Goal: Task Accomplishment & Management: Manage account settings

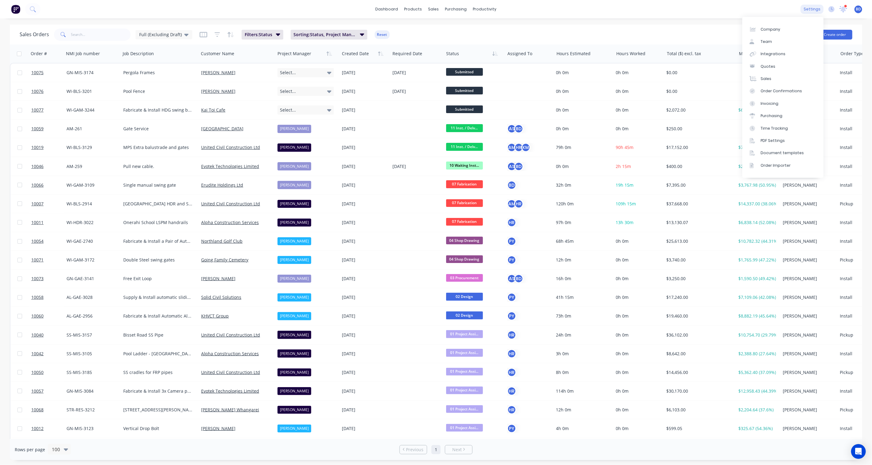
click at [808, 8] on div "settings" at bounding box center [812, 9] width 23 height 9
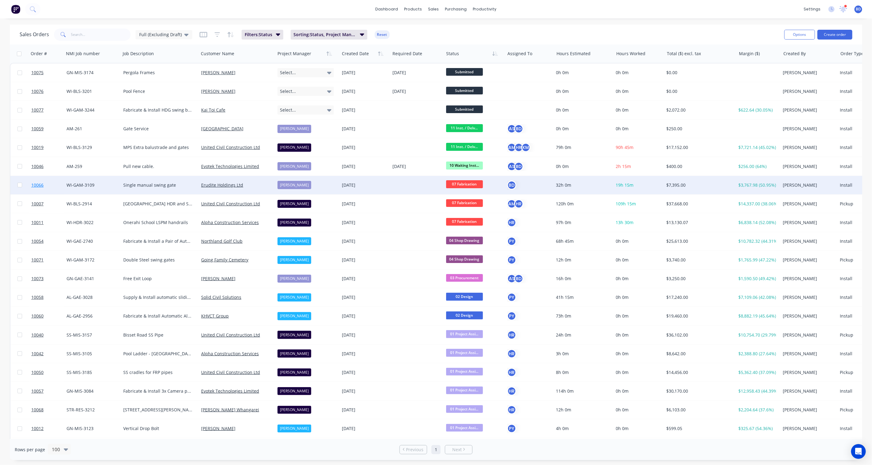
click at [41, 183] on span "10066" at bounding box center [37, 185] width 12 height 6
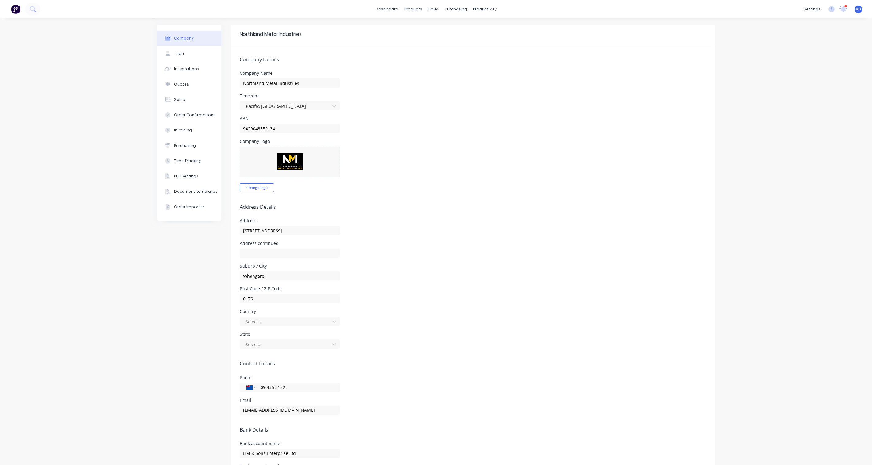
select select "NZ"
click at [452, 29] on div "Sales Orders" at bounding box center [453, 30] width 25 height 6
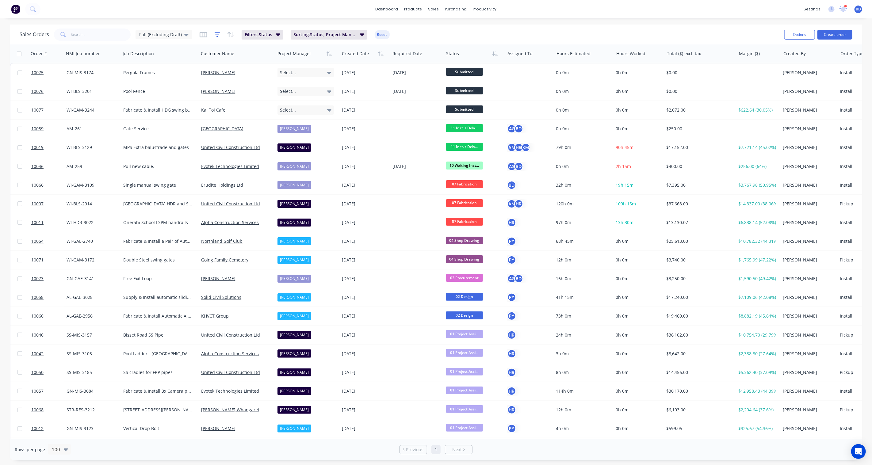
click at [215, 35] on icon "button" at bounding box center [218, 35] width 6 height 6
click at [203, 35] on icon "button" at bounding box center [204, 35] width 8 height 6
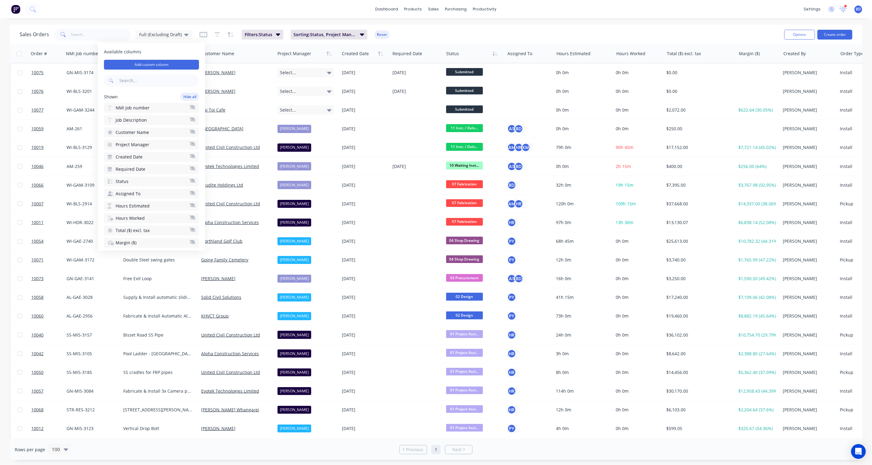
click at [456, 31] on div "Sales Orders Full (Excluding Draft) Filters: Status Sorting: Status, Project Ma…" at bounding box center [400, 34] width 760 height 15
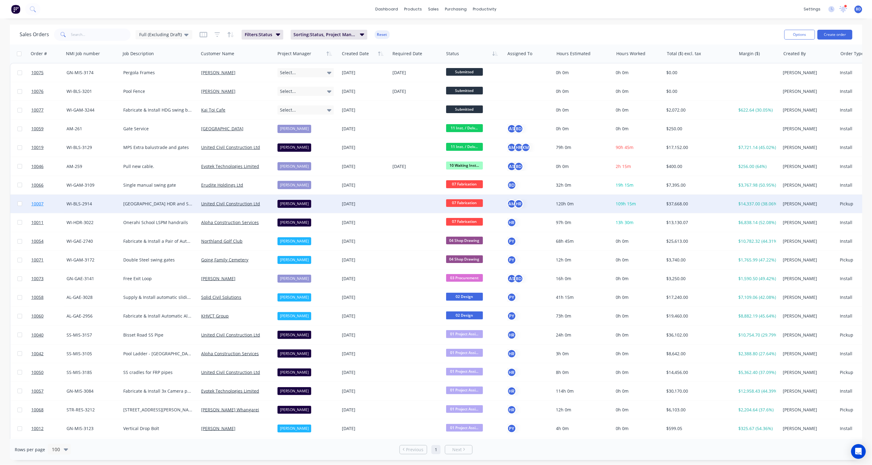
click at [32, 206] on span "10007" at bounding box center [37, 204] width 12 height 6
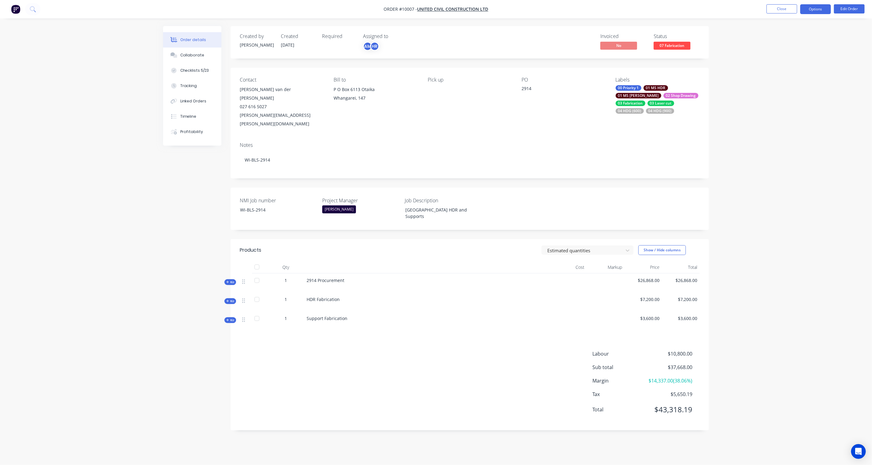
click at [811, 8] on button "Options" at bounding box center [816, 9] width 31 height 10
click at [793, 110] on div "Purchase Products" at bounding box center [797, 110] width 56 height 9
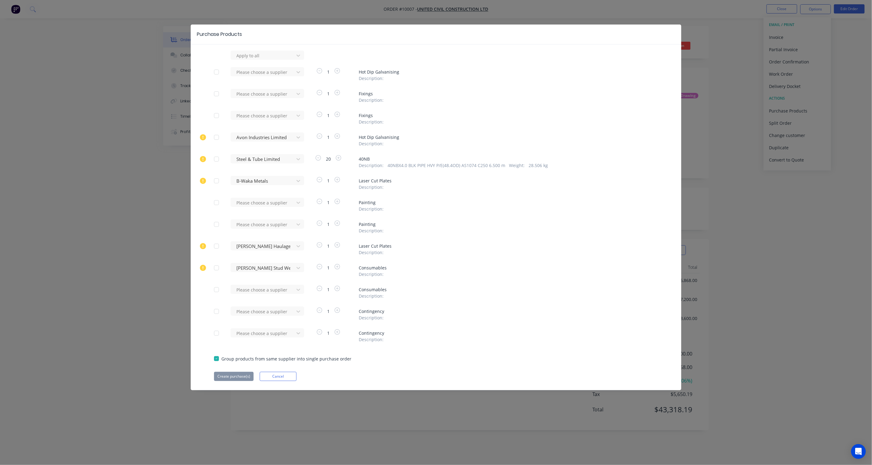
click at [215, 71] on div at bounding box center [216, 72] width 12 height 12
click at [268, 67] on div "Please choose a supplier" at bounding box center [263, 71] width 59 height 9
type input "Avon"
click at [272, 94] on div "Avon Industries Limited" at bounding box center [268, 94] width 74 height 11
click at [244, 376] on button "Create purchase(s)" at bounding box center [234, 376] width 40 height 9
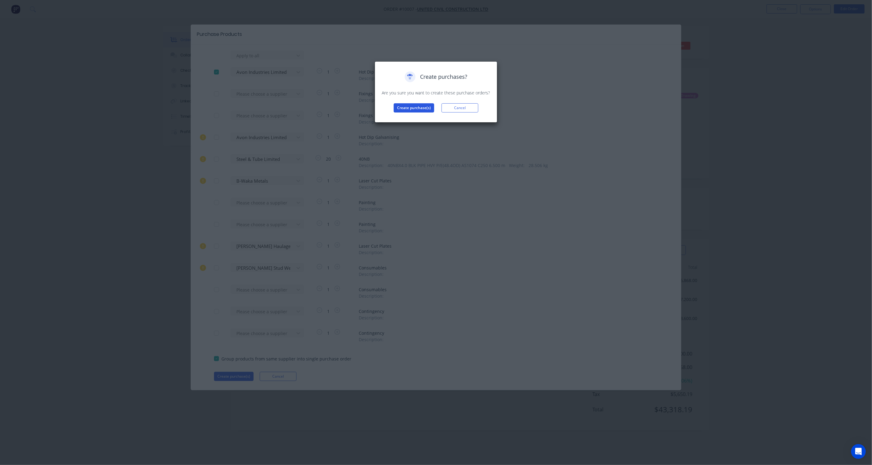
click at [407, 106] on button "Create purchase(s)" at bounding box center [414, 107] width 40 height 9
click at [410, 118] on button "View purchase(s)" at bounding box center [414, 117] width 37 height 9
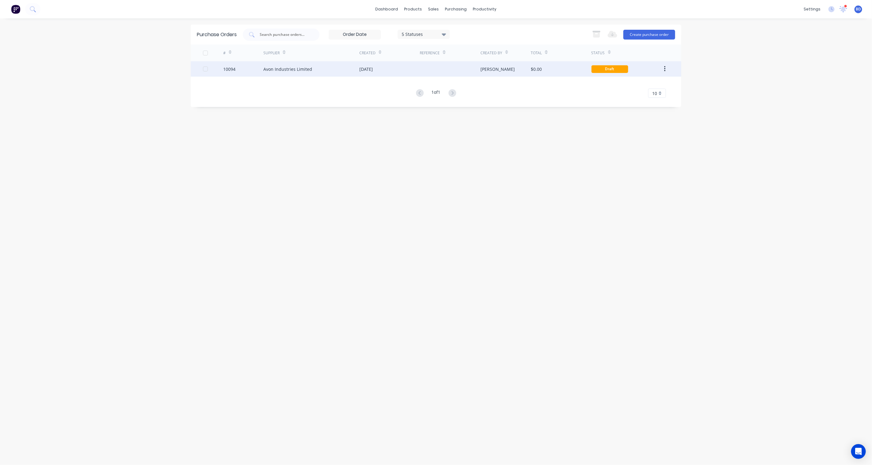
click at [293, 67] on div "Avon Industries Limited" at bounding box center [287, 69] width 49 height 6
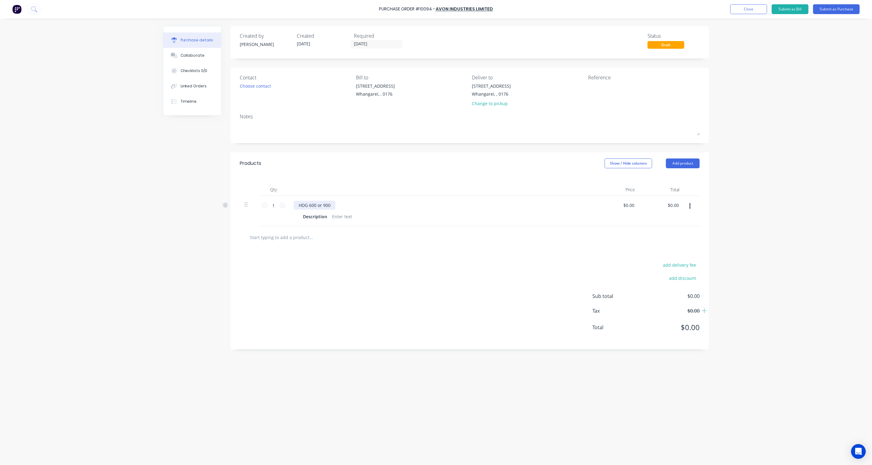
click at [328, 204] on div "HDG 600 or 900" at bounding box center [315, 205] width 42 height 9
drag, startPoint x: 331, startPoint y: 206, endPoint x: 318, endPoint y: 207, distance: 12.6
click at [318, 207] on div "HDG 600 or 900" at bounding box center [315, 205] width 42 height 9
click at [342, 214] on div at bounding box center [342, 216] width 25 height 9
click at [401, 299] on div "add delivery fee add discount Sub total $0.00 Tax $0.00 Total $0.00" at bounding box center [470, 299] width 479 height 101
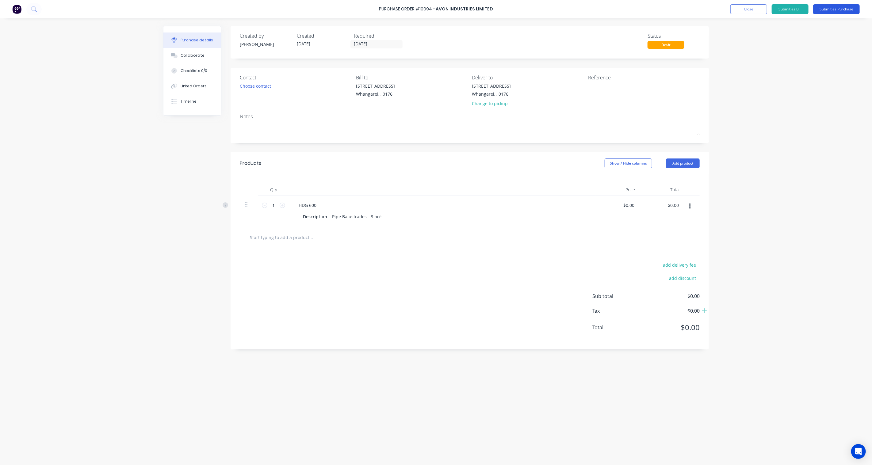
click at [850, 11] on button "Submit as Purchase" at bounding box center [836, 9] width 47 height 10
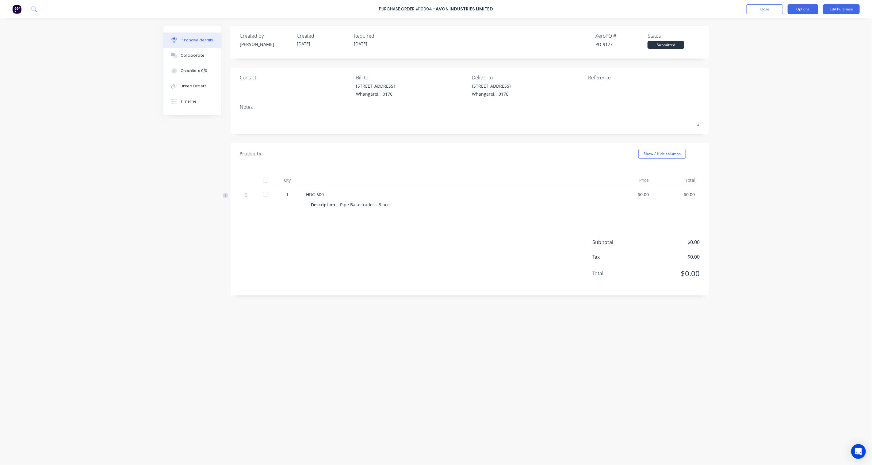
click at [807, 10] on button "Options" at bounding box center [803, 9] width 31 height 10
click at [788, 26] on div "Print / Email" at bounding box center [789, 25] width 47 height 9
click at [787, 50] on div "Without pricing" at bounding box center [789, 49] width 47 height 9
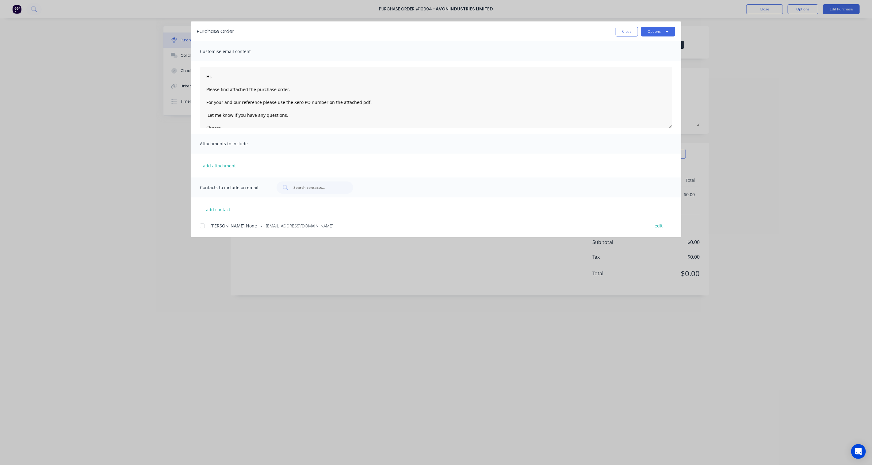
click at [203, 227] on div at bounding box center [202, 226] width 12 height 12
click at [663, 32] on button "Options" at bounding box center [658, 32] width 34 height 10
click at [641, 72] on div "Email" at bounding box center [646, 71] width 47 height 9
click at [623, 32] on button "Close" at bounding box center [627, 32] width 22 height 10
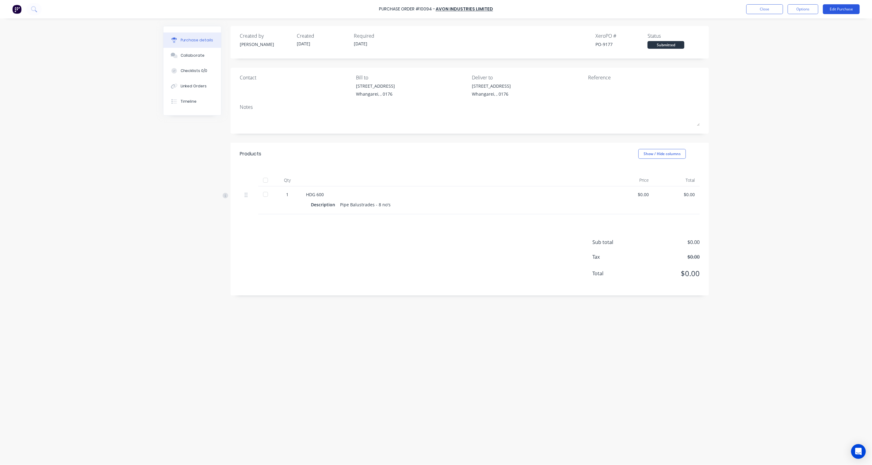
click at [843, 10] on button "Edit Purchase" at bounding box center [841, 9] width 37 height 10
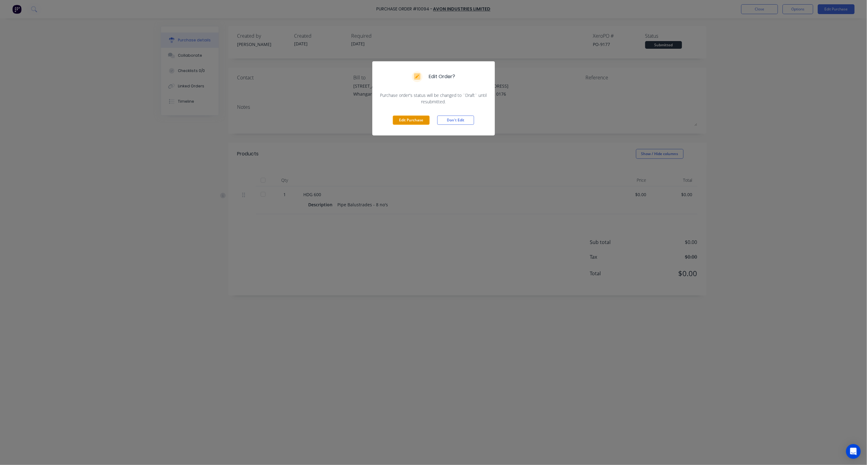
click at [413, 123] on button "Edit Purchase" at bounding box center [411, 120] width 37 height 9
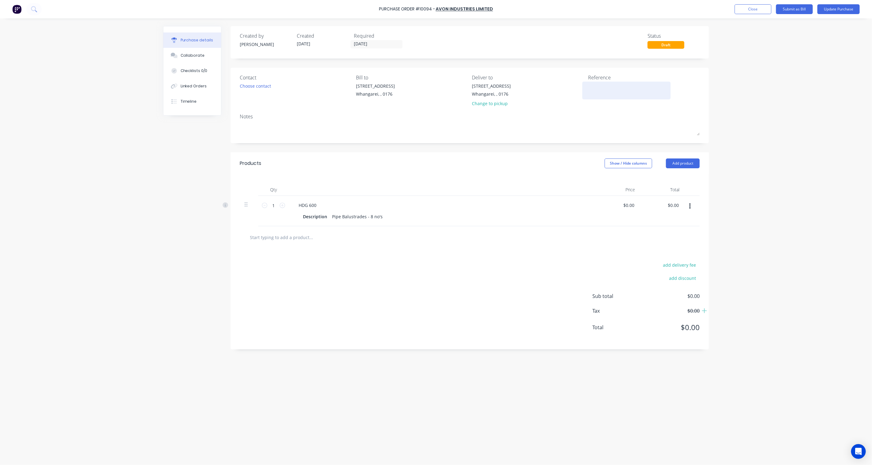
click at [594, 90] on textarea at bounding box center [626, 90] width 77 height 14
type textarea "x"
type textarea "2"
type textarea "x"
type textarea "29"
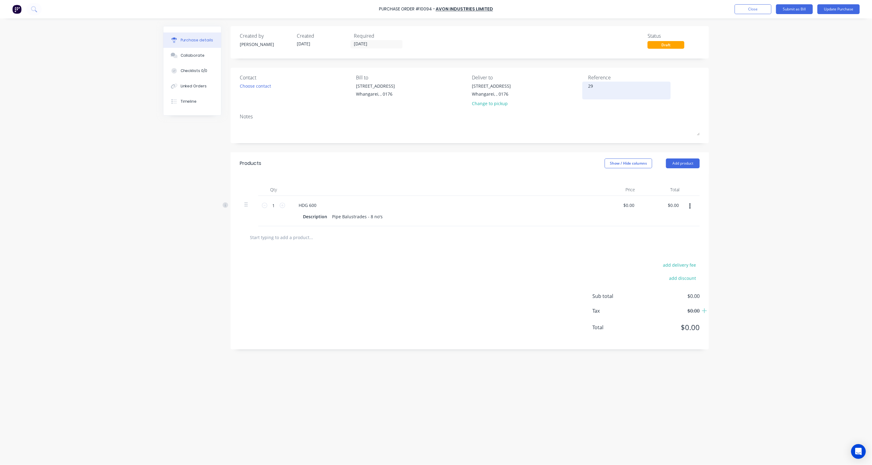
type textarea "x"
type textarea "291"
type textarea "x"
type textarea "2914"
type textarea "x"
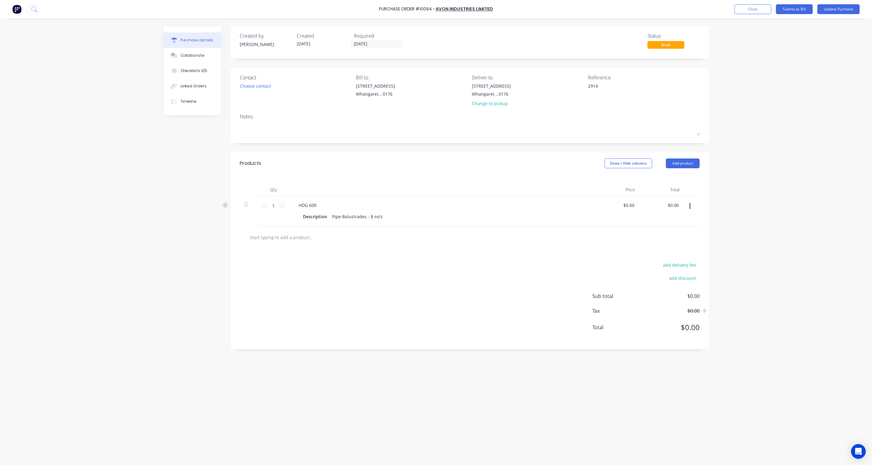
type textarea "2914"
click at [774, 112] on div "Purchase Order #10094 - Avon Industries Limited Add product Close Submit as Bil…" at bounding box center [436, 232] width 872 height 465
click at [841, 10] on button "Update Purchase" at bounding box center [839, 9] width 42 height 10
type textarea "x"
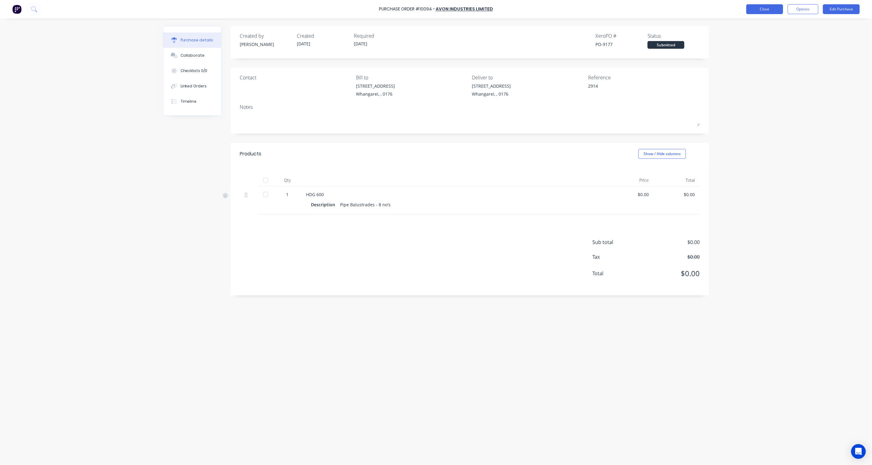
click at [767, 10] on button "Close" at bounding box center [765, 9] width 37 height 10
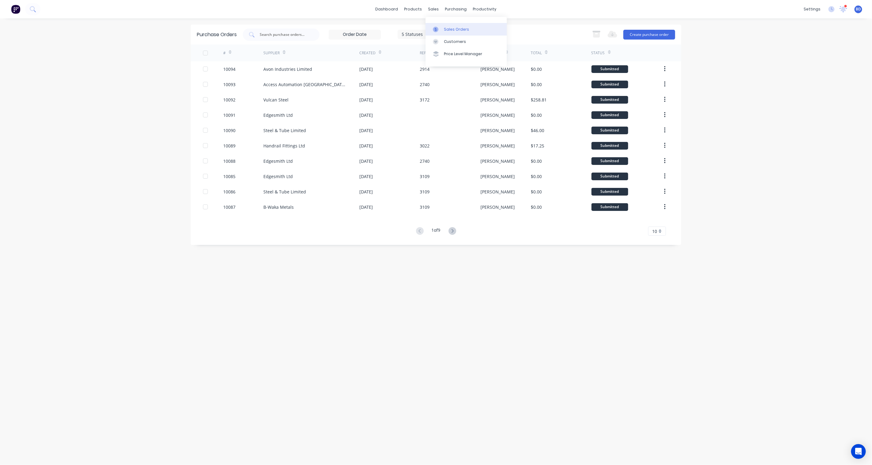
click at [446, 30] on div "Sales Orders" at bounding box center [456, 30] width 25 height 6
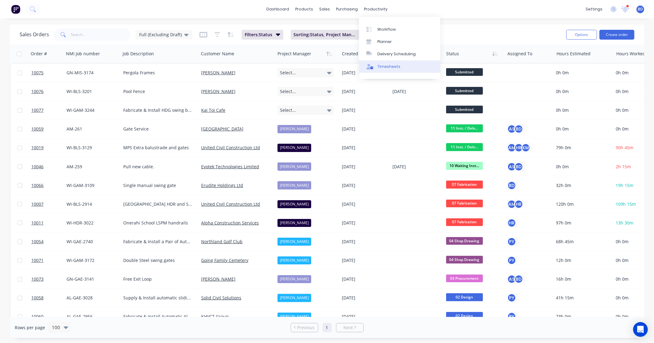
click at [388, 67] on div "Timesheets" at bounding box center [389, 67] width 23 height 6
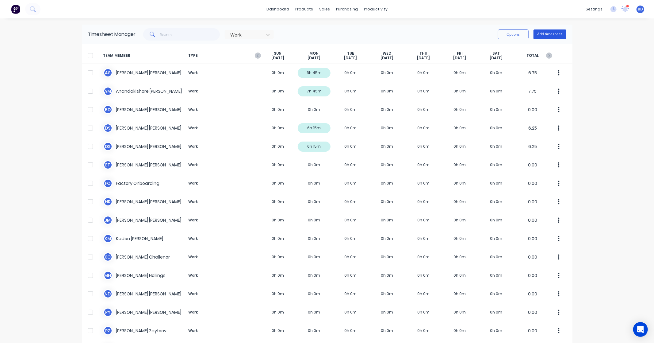
click at [557, 32] on button "Add timesheet" at bounding box center [550, 34] width 33 height 10
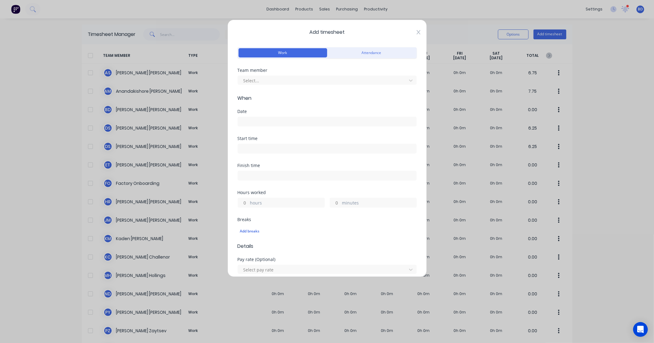
click at [417, 32] on icon at bounding box center [419, 32] width 4 height 4
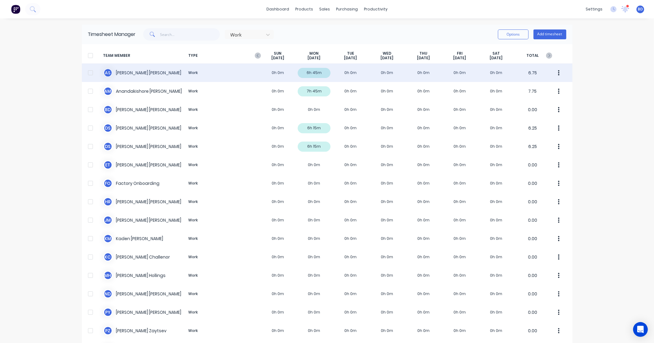
click at [138, 74] on div "A S [PERSON_NAME] Work 0h 0m 6h 45m 0h 0m 0h 0m 0h 0m 0h 0m 0h 0m 6.75" at bounding box center [327, 72] width 491 height 18
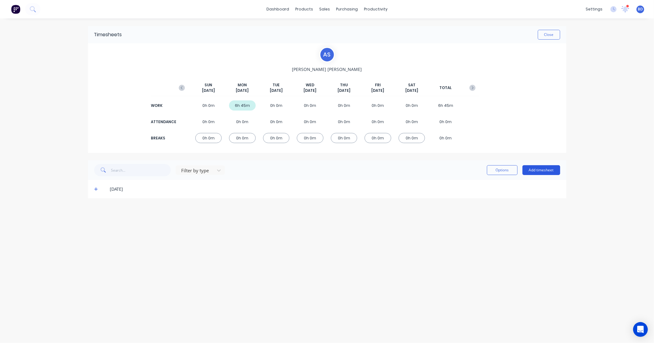
click at [542, 169] on button "Add timesheet" at bounding box center [542, 170] width 38 height 10
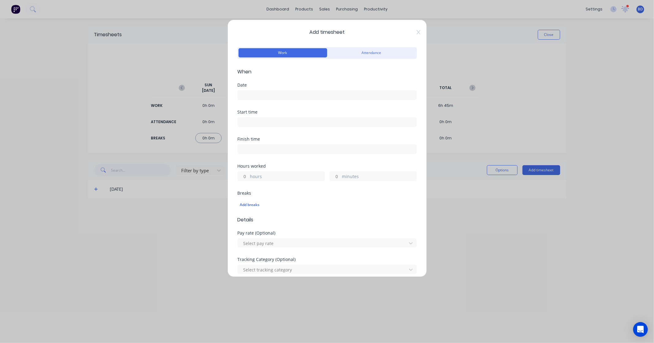
click at [269, 96] on input at bounding box center [327, 94] width 179 height 9
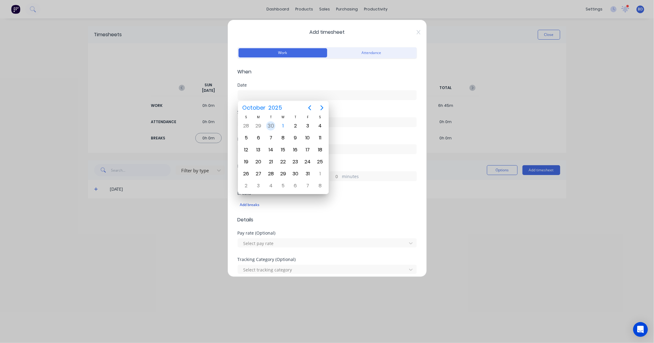
click at [272, 126] on div "30" at bounding box center [270, 125] width 9 height 9
type input "[DATE]"
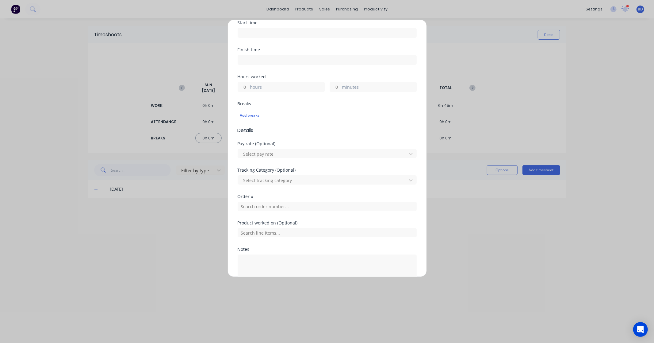
scroll to position [102, 0]
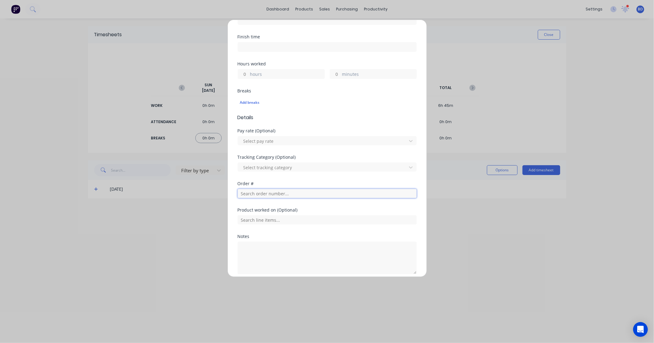
click at [261, 195] on input "text" at bounding box center [327, 193] width 179 height 9
type input "2"
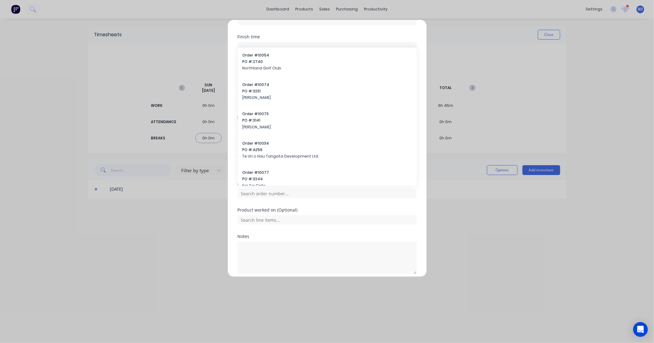
click at [234, 204] on div "Add timesheet Work Attendance When Date [DATE] Start time Finish time Hours wor…" at bounding box center [327, 148] width 199 height 257
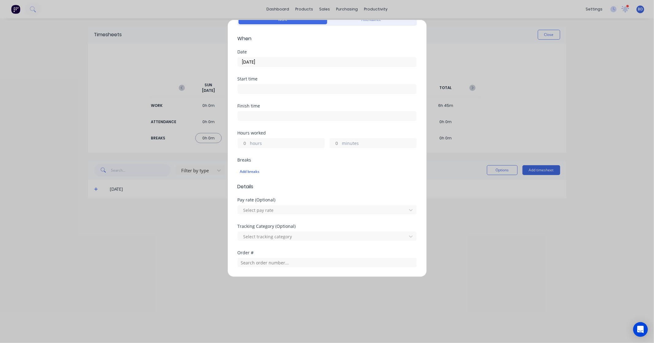
scroll to position [0, 0]
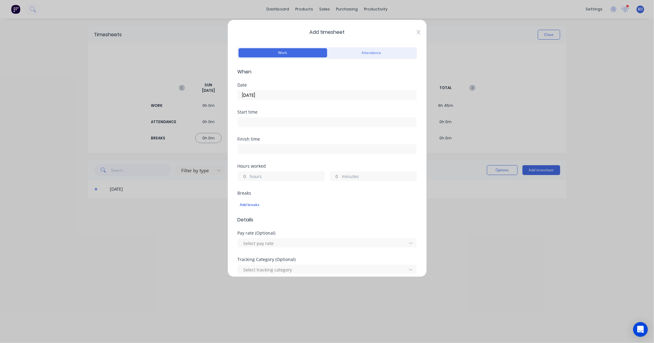
click at [417, 31] on icon at bounding box center [419, 32] width 4 height 5
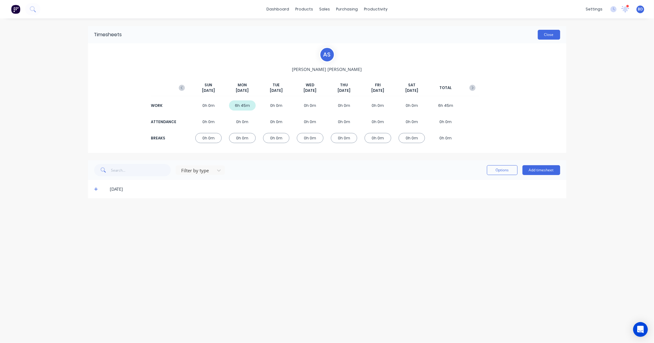
click at [548, 35] on button "Close" at bounding box center [549, 35] width 22 height 10
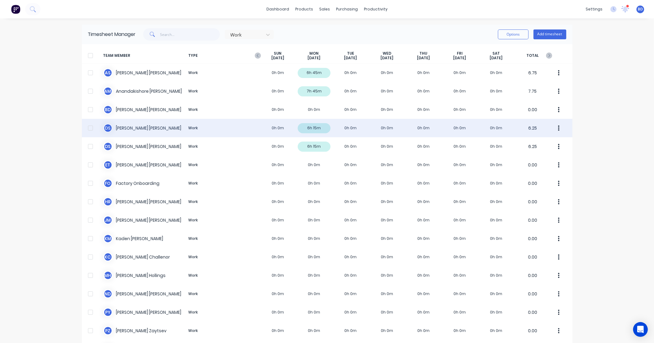
click at [126, 130] on div "D S [PERSON_NAME] Work 0h 0m 6h 15m 0h 0m 0h 0m 0h 0m 0h 0m 0h 0m 6.25" at bounding box center [327, 128] width 491 height 18
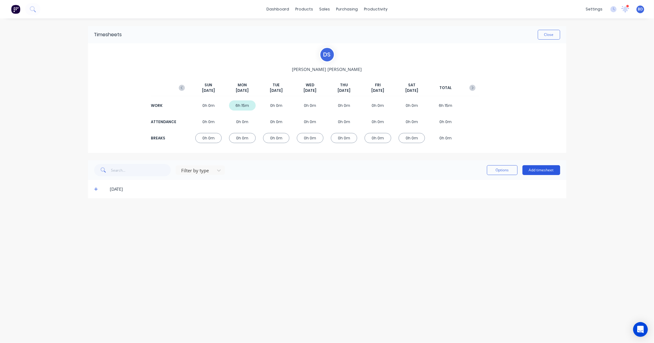
click at [553, 168] on button "Add timesheet" at bounding box center [542, 170] width 38 height 10
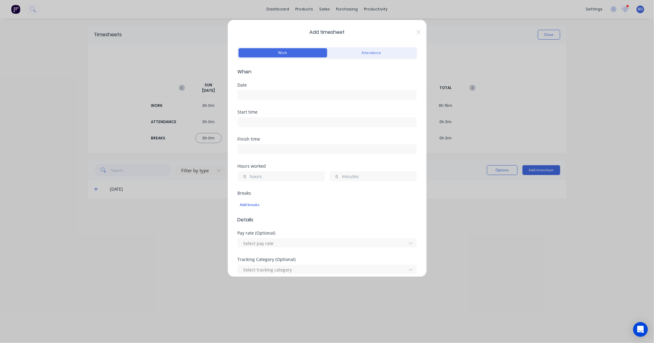
click at [262, 99] on label at bounding box center [327, 95] width 179 height 10
click at [262, 99] on input at bounding box center [327, 94] width 179 height 9
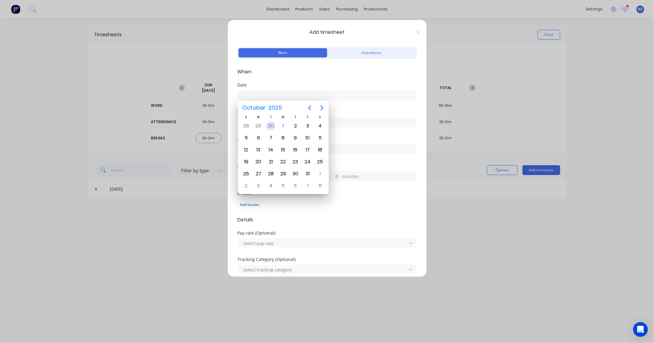
click at [269, 126] on div "30" at bounding box center [270, 125] width 9 height 9
type input "[DATE]"
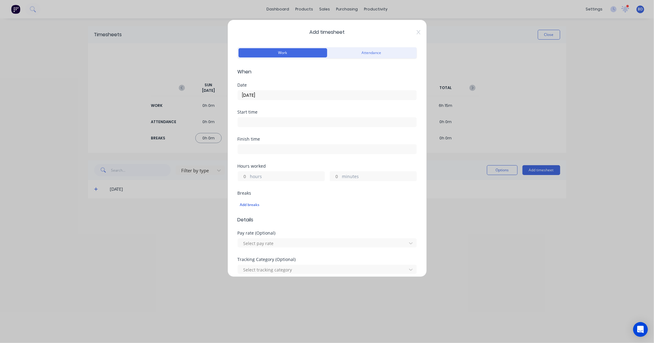
click at [249, 122] on input at bounding box center [327, 121] width 179 height 9
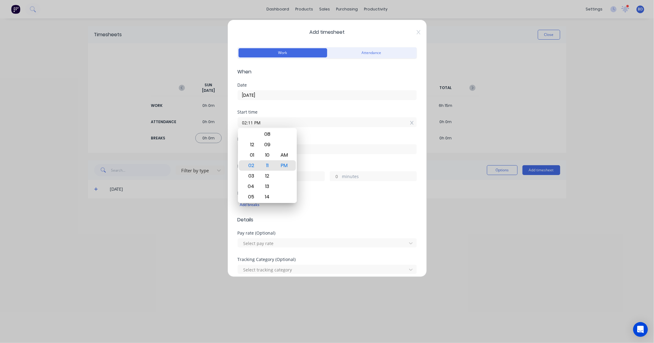
drag, startPoint x: 271, startPoint y: 123, endPoint x: 226, endPoint y: 120, distance: 45.2
click at [226, 120] on div "Add timesheet Work Attendance When Date [DATE] Start time 02:11 PM Finish time …" at bounding box center [327, 171] width 654 height 343
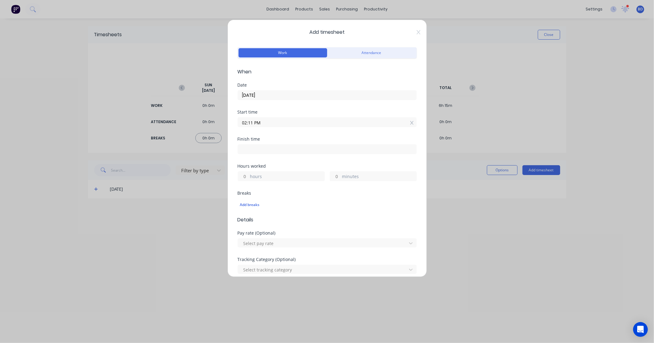
paste input "8:00 A"
type input "08:00 AM"
click at [254, 148] on input at bounding box center [327, 148] width 179 height 9
type input "02:11 PM"
type input "6"
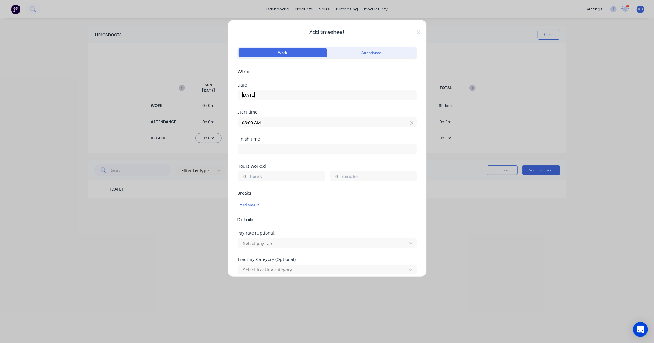
type input "11"
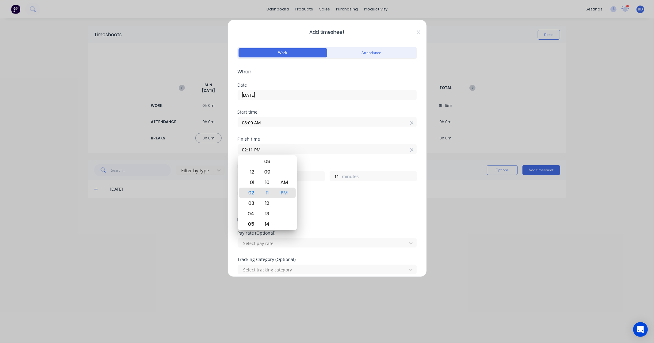
drag, startPoint x: 296, startPoint y: 152, endPoint x: 201, endPoint y: 154, distance: 94.5
click at [201, 154] on div "Add timesheet Work Attendance When Date [DATE] Start time 08:00 AM Finish time …" at bounding box center [327, 171] width 654 height 343
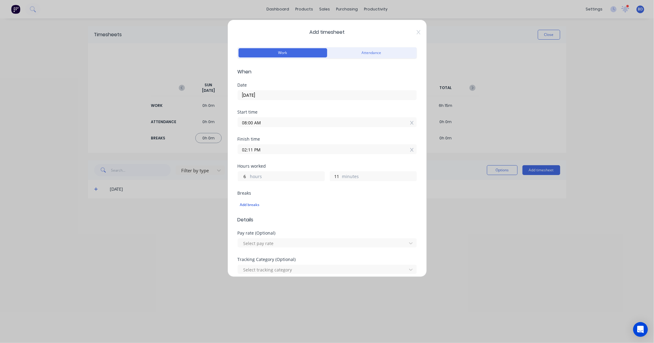
paste input "9:30 A"
type input "09:30 AM"
type input "1"
type input "30"
click at [282, 160] on div "Finish time 09:30 AM" at bounding box center [327, 150] width 179 height 27
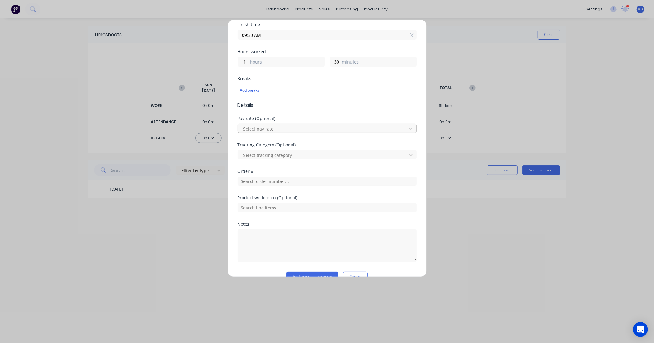
scroll to position [128, 0]
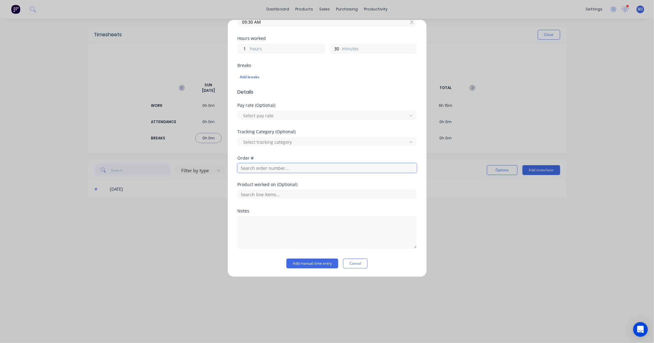
click at [260, 168] on input "text" at bounding box center [327, 167] width 179 height 9
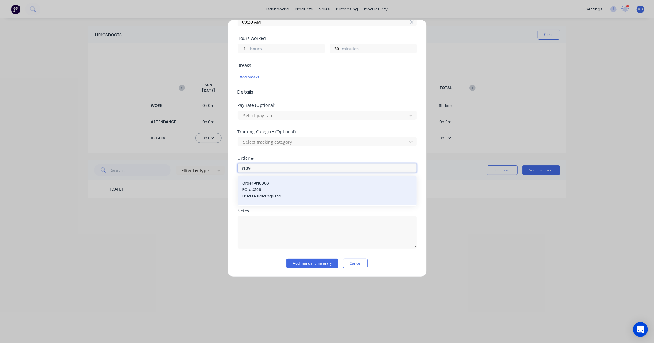
type input "3109"
click at [267, 190] on span "PO #: 3109" at bounding box center [327, 190] width 169 height 6
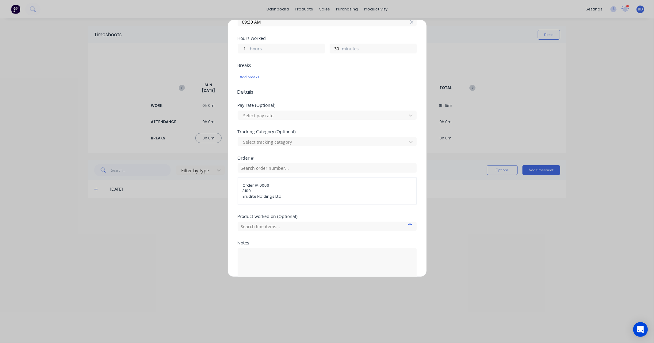
scroll to position [160, 0]
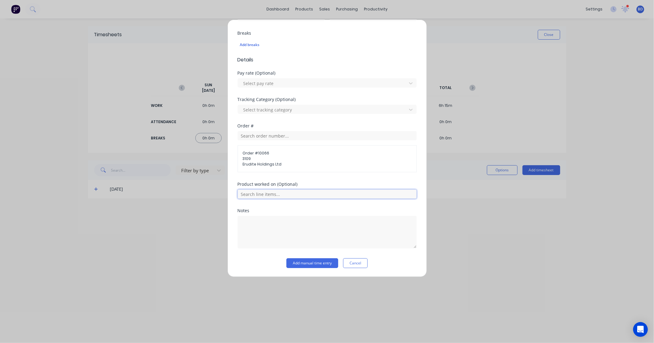
click at [275, 196] on input "text" at bounding box center [327, 193] width 179 height 9
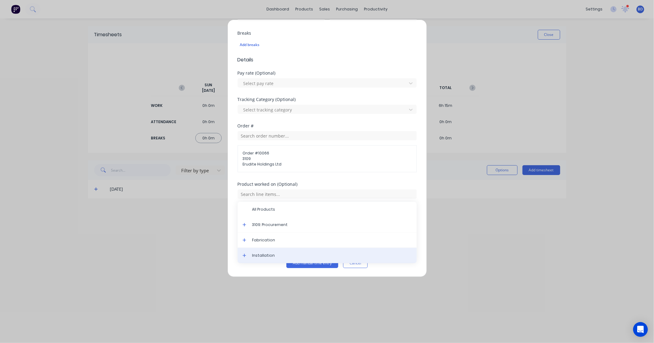
click at [272, 253] on span "Installation" at bounding box center [332, 255] width 160 height 6
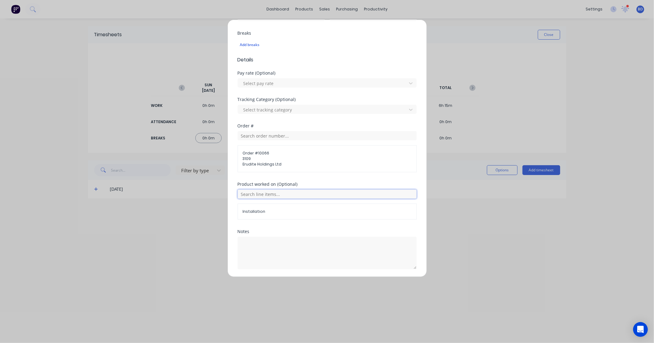
click at [281, 193] on input "text" at bounding box center [327, 193] width 179 height 9
click at [276, 240] on span "Fabrication" at bounding box center [332, 240] width 160 height 6
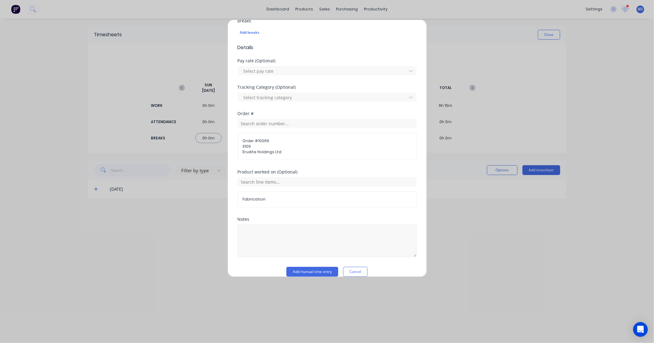
scroll to position [181, 0]
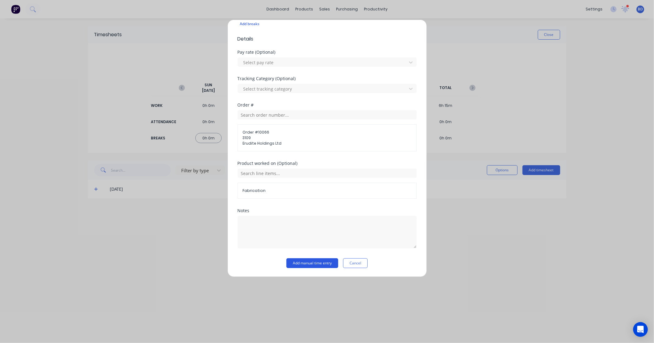
click at [304, 263] on button "Add manual time entry" at bounding box center [313, 263] width 52 height 10
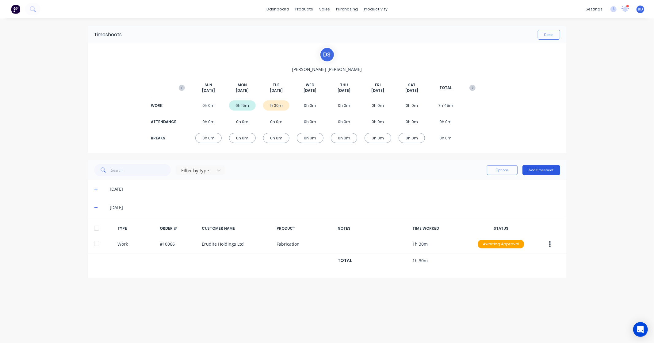
click at [553, 172] on button "Add timesheet" at bounding box center [542, 170] width 38 height 10
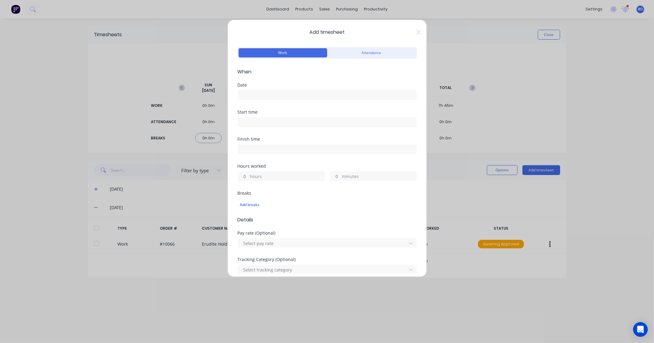
click at [267, 95] on input at bounding box center [327, 94] width 179 height 9
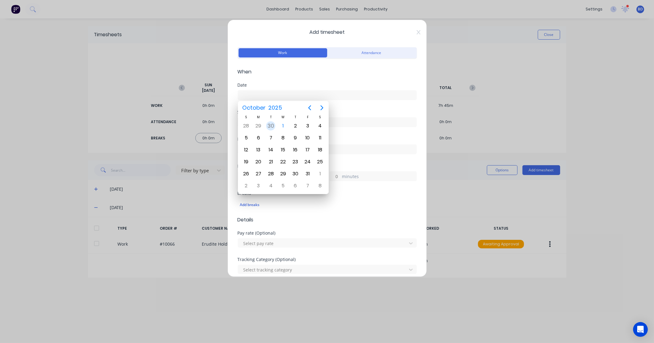
click at [274, 126] on div "30" at bounding box center [270, 125] width 9 height 9
type input "[DATE]"
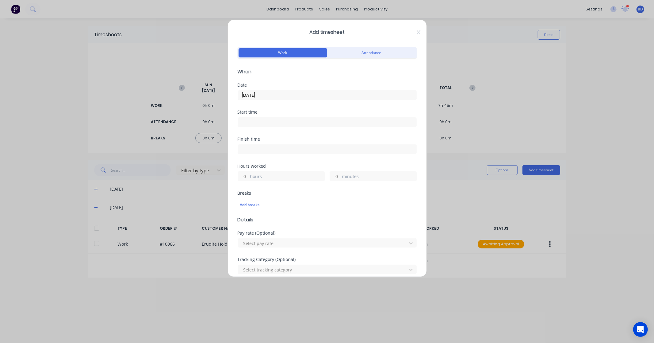
click at [255, 120] on input at bounding box center [327, 121] width 179 height 9
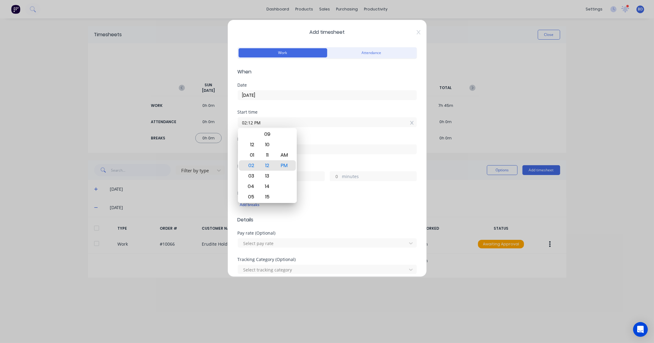
drag, startPoint x: 268, startPoint y: 121, endPoint x: 198, endPoint y: 125, distance: 69.7
click at [198, 125] on div "Add timesheet Work Attendance When Date [DATE] Start time 02:12 PM Finish time …" at bounding box center [327, 171] width 654 height 343
paste input "11:30 A"
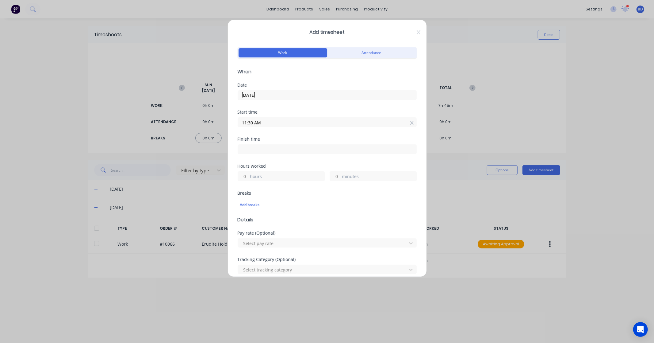
type input "11:30 AM"
click at [296, 148] on input at bounding box center [327, 148] width 179 height 9
type input "02:12 PM"
type input "2"
type input "42"
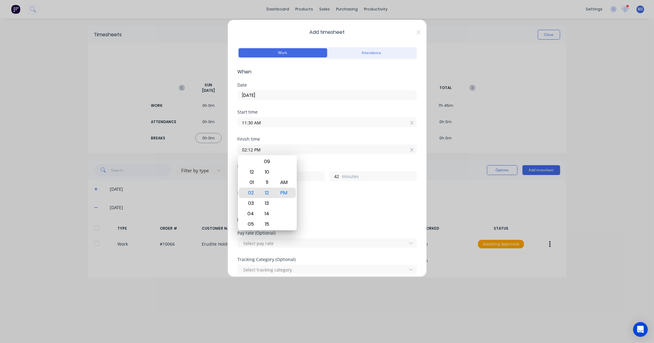
drag, startPoint x: 302, startPoint y: 148, endPoint x: 123, endPoint y: 149, distance: 179.2
click at [123, 149] on div "Add timesheet Work Attendance When Date [DATE] Start time 11:30 AM Finish time …" at bounding box center [327, 171] width 654 height 343
paste input "4:30"
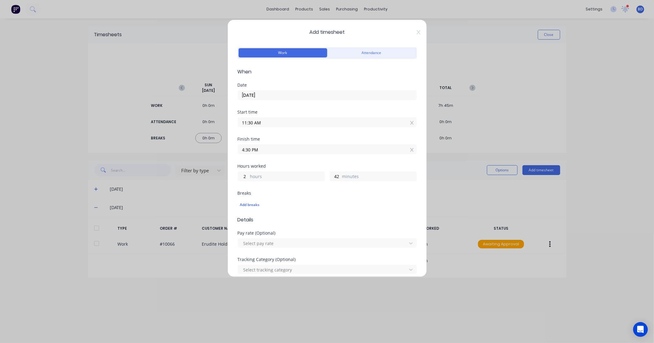
type input "04:30 PM"
type input "5"
type input "0"
click at [296, 163] on div "Finish time 04:30 PM" at bounding box center [327, 150] width 179 height 27
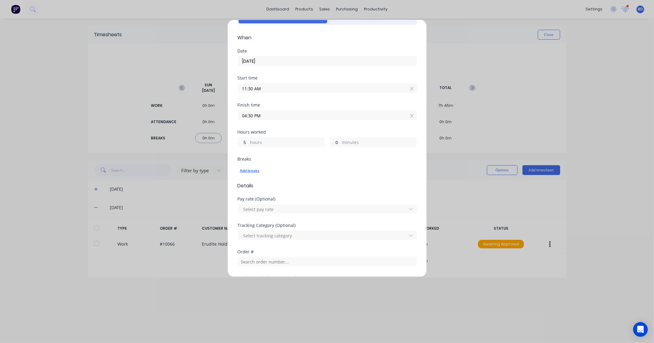
click at [257, 171] on div "Add breaks" at bounding box center [327, 171] width 174 height 8
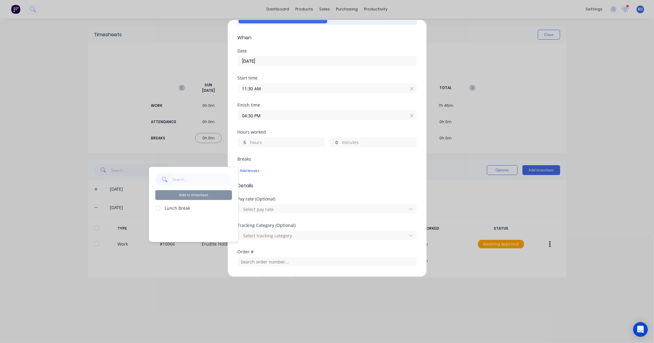
click at [156, 208] on div at bounding box center [158, 208] width 12 height 12
click at [190, 199] on button "Add to timesheet" at bounding box center [194, 195] width 77 height 10
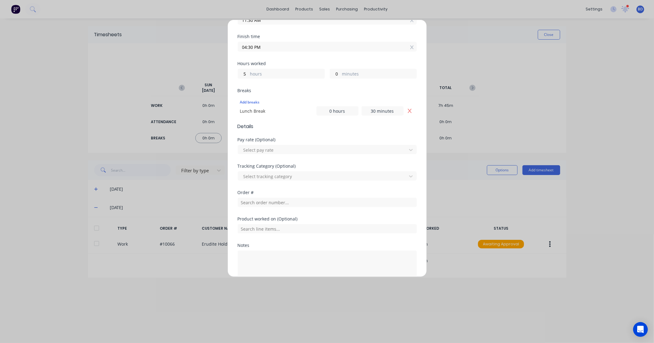
scroll to position [137, 0]
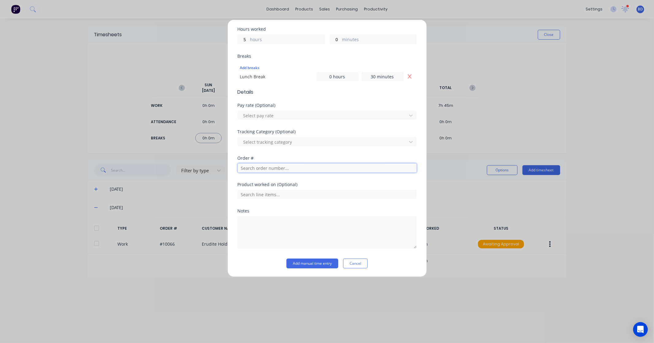
click at [273, 172] on input "text" at bounding box center [327, 167] width 179 height 9
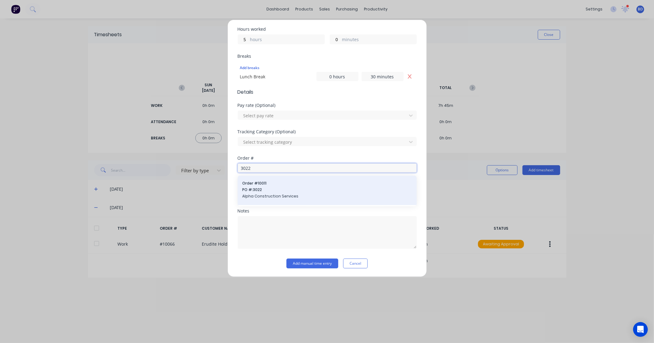
type input "3022"
click at [271, 190] on span "PO #: 3022" at bounding box center [327, 190] width 169 height 6
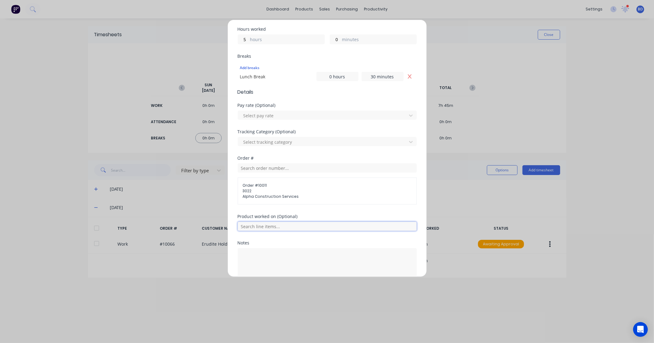
click at [270, 225] on input "text" at bounding box center [327, 225] width 179 height 9
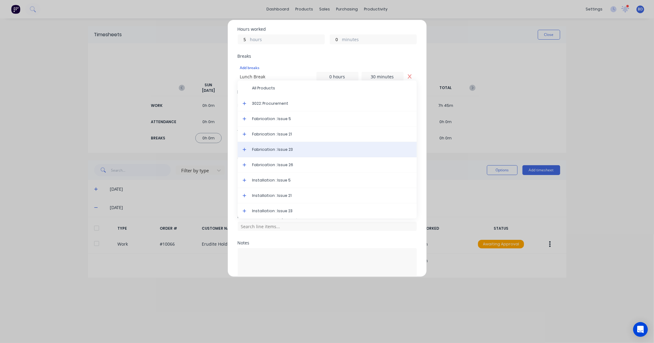
click at [279, 148] on span "Fabrication : Issue 23" at bounding box center [332, 150] width 160 height 6
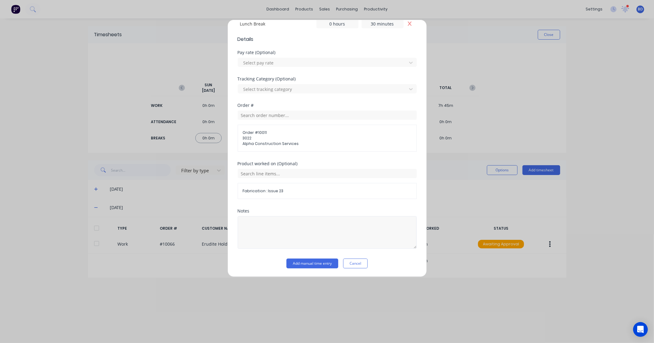
scroll to position [190, 0]
click at [312, 263] on button "Add manual time entry" at bounding box center [313, 263] width 52 height 10
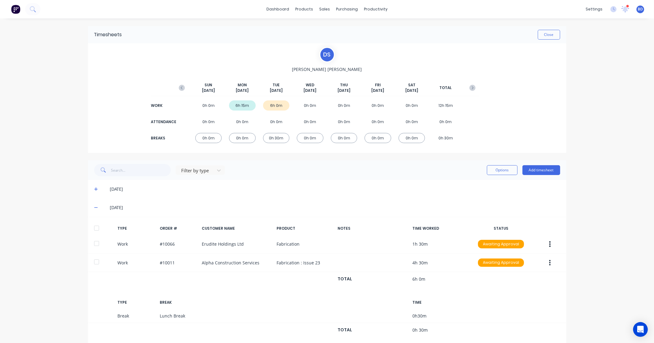
click at [93, 229] on div at bounding box center [96, 228] width 12 height 12
click at [502, 174] on button "Options" at bounding box center [502, 170] width 31 height 10
click at [479, 185] on div "Approve" at bounding box center [488, 185] width 47 height 9
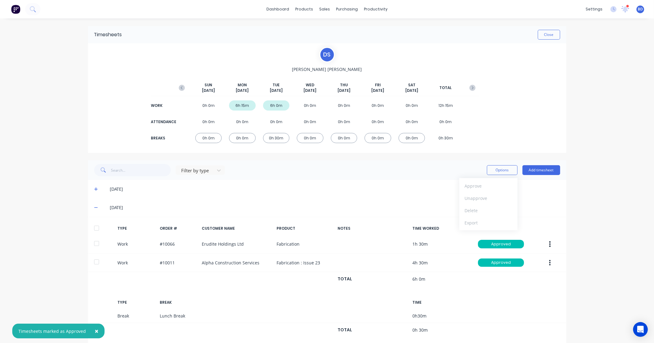
click at [58, 204] on div "× Timesheets marked as Approved dashboard products sales purchasing productivit…" at bounding box center [327, 171] width 654 height 343
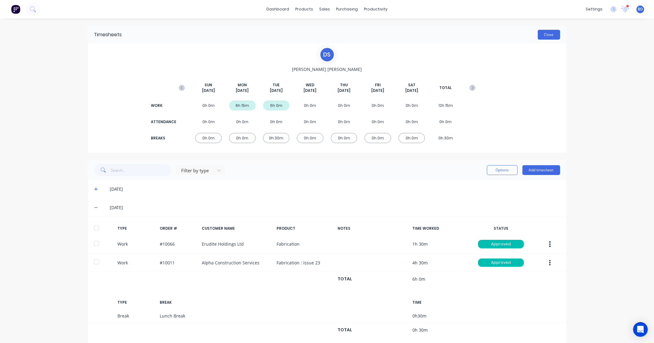
click at [544, 33] on button "Close" at bounding box center [549, 35] width 22 height 10
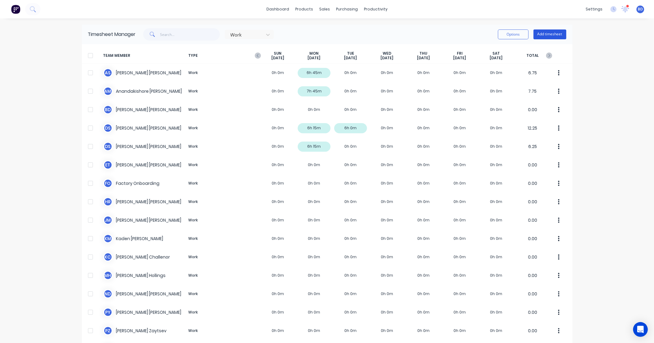
click at [552, 34] on button "Add timesheet" at bounding box center [550, 34] width 33 height 10
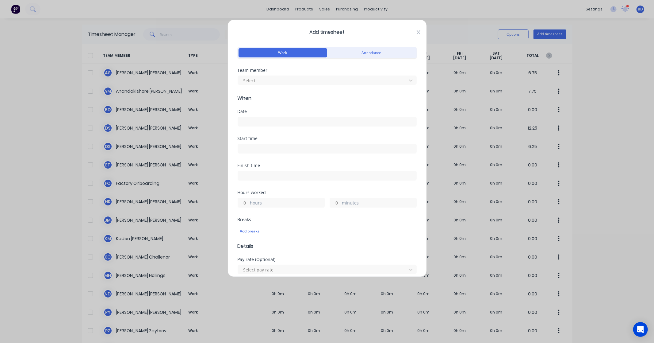
click at [417, 32] on icon at bounding box center [419, 32] width 4 height 4
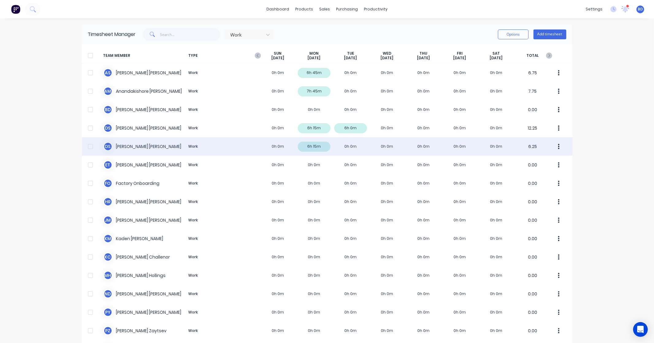
click at [135, 147] on div "[PERSON_NAME] Work 0h 0m 6h 15m 0h 0m 0h 0m 0h 0m 0h 0m 0h 0m 6.25" at bounding box center [327, 146] width 491 height 18
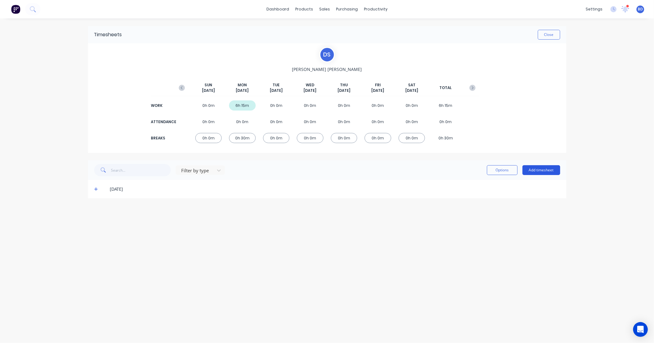
click at [544, 170] on button "Add timesheet" at bounding box center [542, 170] width 38 height 10
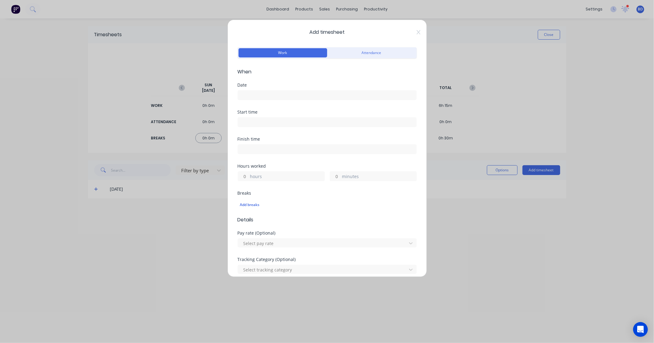
click at [255, 96] on input at bounding box center [327, 94] width 179 height 9
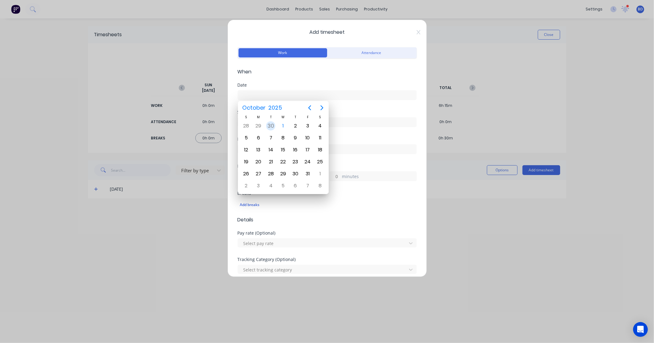
click at [271, 125] on div "30" at bounding box center [270, 125] width 9 height 9
type input "[DATE]"
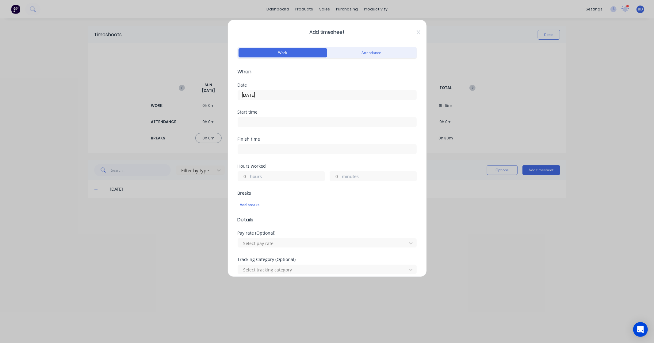
click at [256, 122] on input at bounding box center [327, 121] width 179 height 9
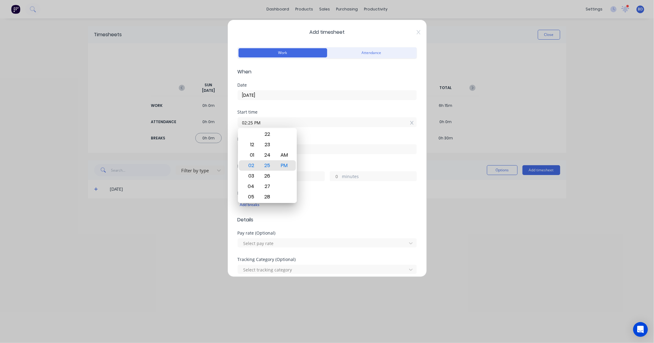
drag, startPoint x: 264, startPoint y: 121, endPoint x: 211, endPoint y: 124, distance: 53.8
click at [211, 124] on div "Add timesheet Work Attendance When Date [DATE] Start time 02:25 PM Finish time …" at bounding box center [327, 171] width 654 height 343
paste input "8:00 A"
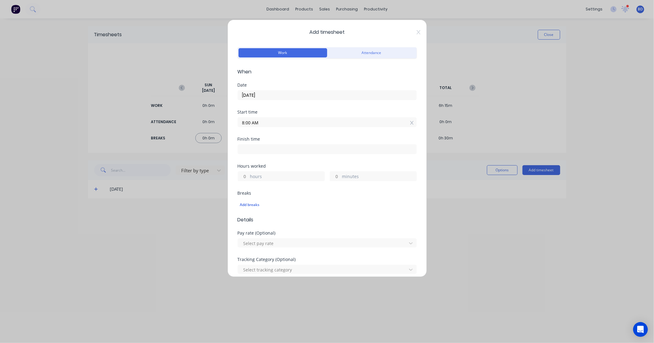
type input "08:00 AM"
click at [278, 153] on input at bounding box center [327, 148] width 179 height 9
type input "02:25 PM"
type input "6"
type input "25"
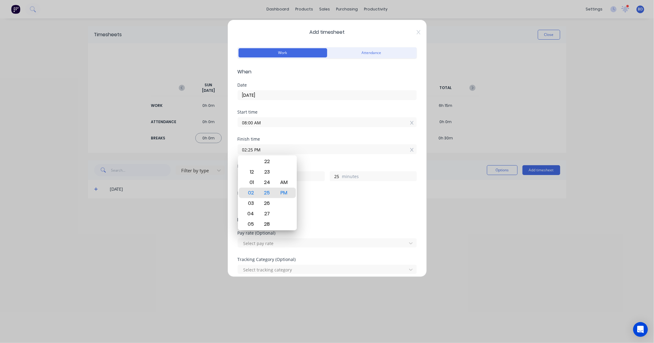
drag, startPoint x: 282, startPoint y: 152, endPoint x: 198, endPoint y: 148, distance: 83.9
click at [198, 148] on div "Add timesheet Work Attendance When Date [DATE] Start time 08:00 AM Finish time …" at bounding box center [327, 171] width 654 height 343
paste input "4:30"
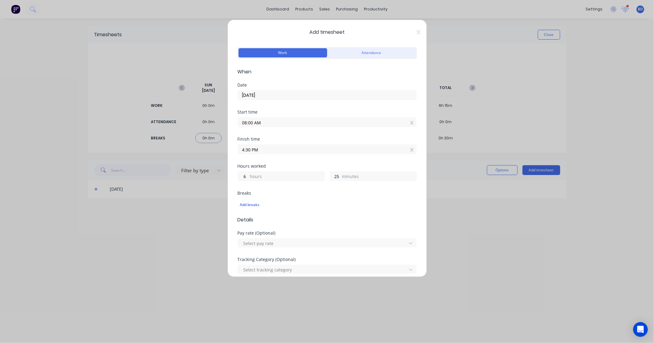
type input "04:30 PM"
type input "8"
type input "30"
click at [284, 167] on div "Hours worked" at bounding box center [327, 166] width 179 height 4
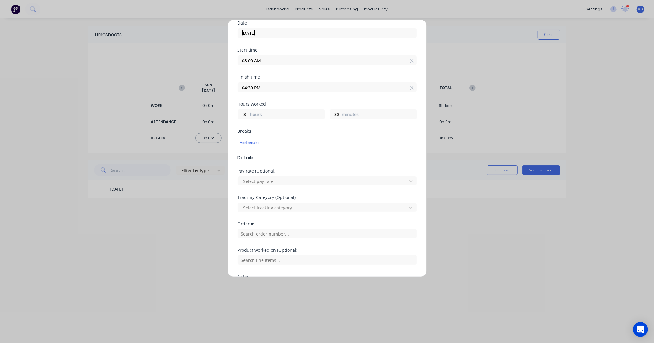
scroll to position [60, 0]
click at [247, 146] on div "Add breaks" at bounding box center [327, 145] width 174 height 8
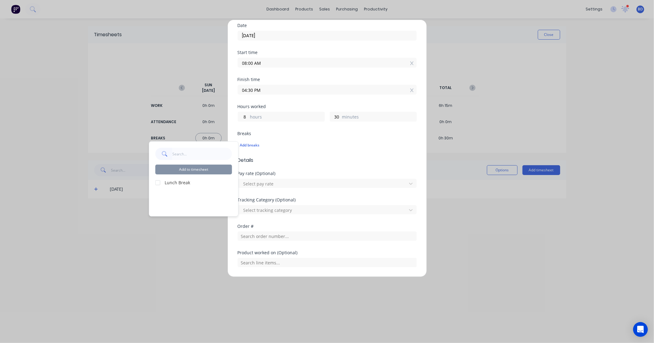
click at [158, 183] on div at bounding box center [158, 182] width 12 height 12
click at [200, 171] on button "Add to timesheet" at bounding box center [194, 169] width 77 height 10
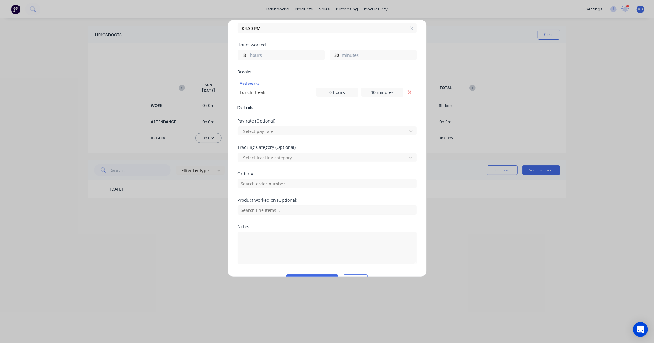
scroll to position [137, 0]
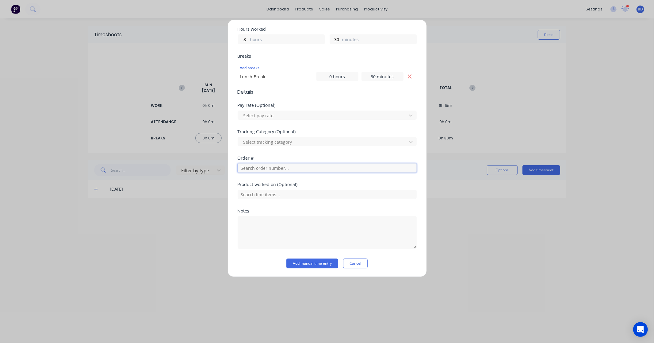
click at [268, 169] on input "text" at bounding box center [327, 167] width 179 height 9
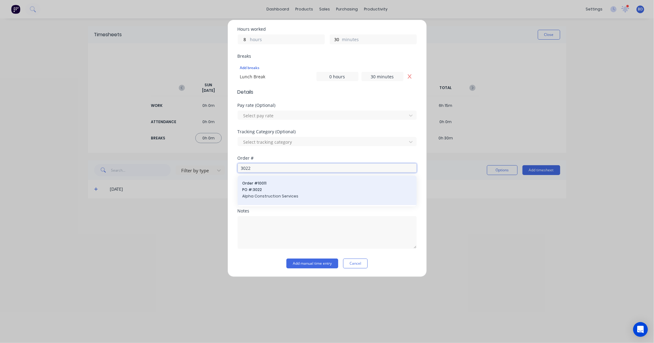
type input "3022"
click at [268, 186] on div "Order # 10011 PO #: 3022 Alpha Construction Services" at bounding box center [327, 190] width 169 height 20
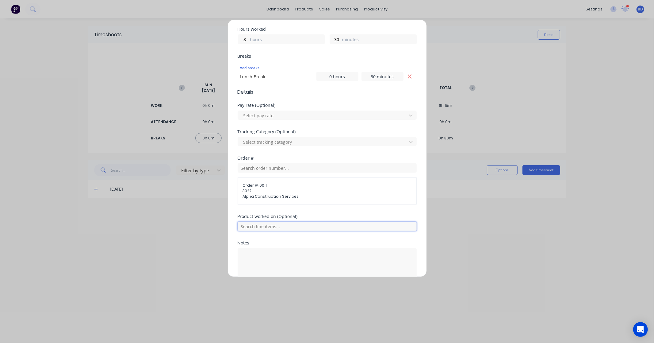
click at [287, 227] on input "text" at bounding box center [327, 225] width 179 height 9
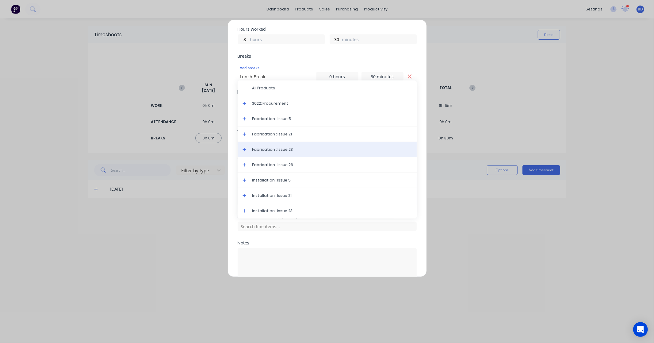
click at [283, 149] on span "Fabrication : Issue 23" at bounding box center [332, 150] width 160 height 6
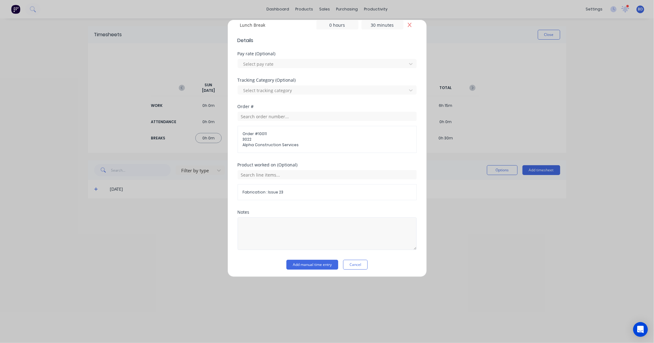
scroll to position [190, 0]
click at [314, 263] on button "Add manual time entry" at bounding box center [313, 263] width 52 height 10
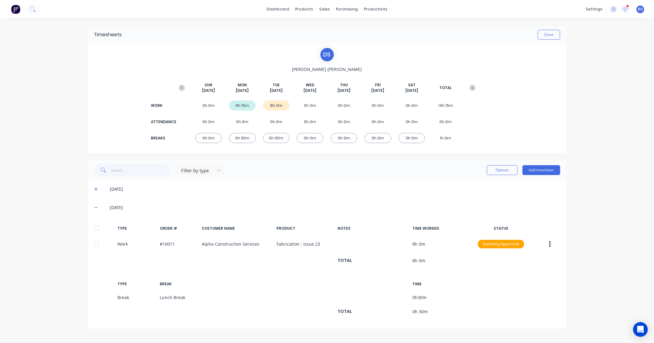
click at [96, 228] on div at bounding box center [96, 228] width 12 height 12
click at [506, 169] on button "Options" at bounding box center [502, 170] width 31 height 10
click at [501, 186] on div "Approve" at bounding box center [488, 185] width 47 height 9
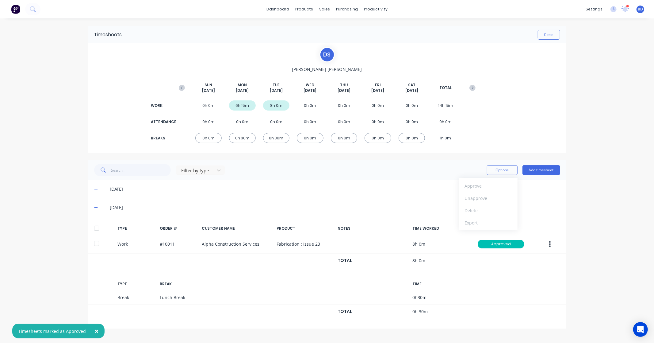
click at [603, 121] on div "× Timesheets marked as Approved dashboard products sales purchasing productivit…" at bounding box center [327, 171] width 654 height 343
click at [548, 40] on div "Timesheets Close" at bounding box center [327, 34] width 479 height 17
click at [550, 36] on button "Close" at bounding box center [549, 35] width 22 height 10
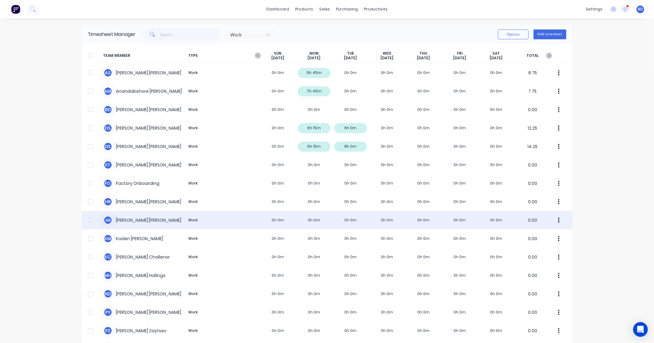
click at [148, 224] on div "[PERSON_NAME] Work 0h 0m 0h 0m 0h 0m 0h 0m 0h 0m 0h 0m 0h 0m 0.00" at bounding box center [327, 220] width 491 height 18
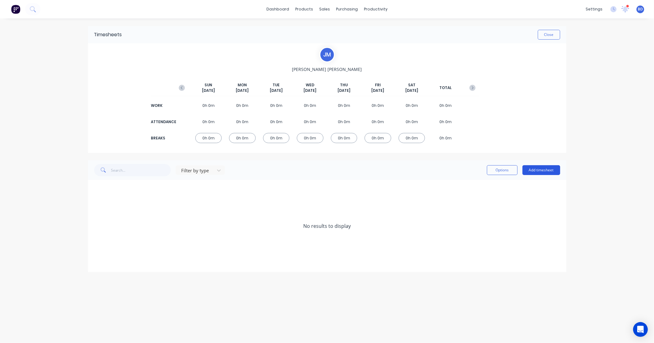
click at [540, 169] on button "Add timesheet" at bounding box center [542, 170] width 38 height 10
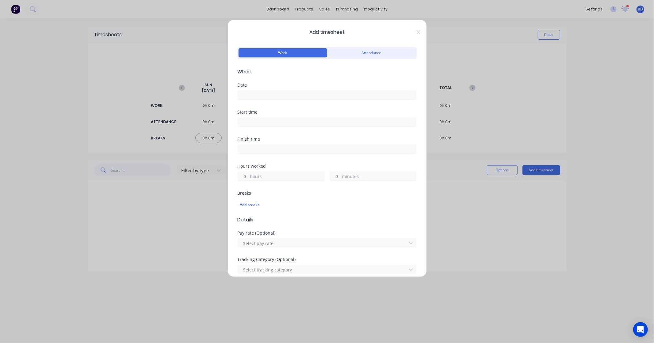
click at [272, 99] on label at bounding box center [327, 95] width 179 height 10
click at [272, 99] on input at bounding box center [327, 94] width 179 height 9
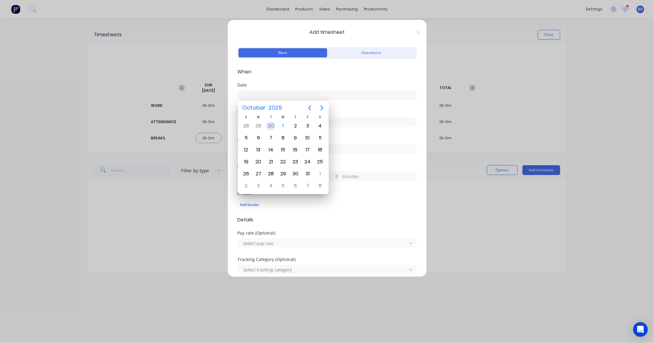
click at [269, 127] on div "30" at bounding box center [270, 125] width 9 height 9
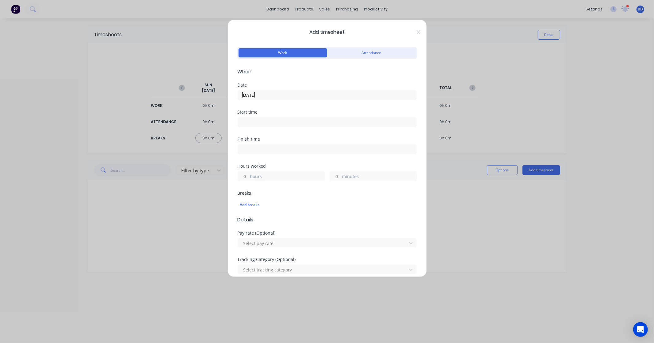
click at [269, 95] on input "[DATE]" at bounding box center [327, 94] width 179 height 9
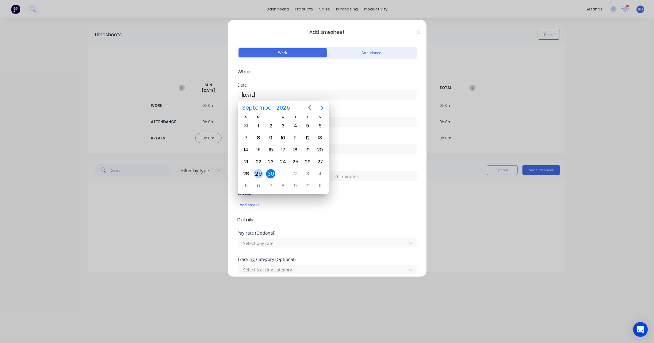
click at [260, 169] on div "29" at bounding box center [258, 173] width 9 height 9
type input "[DATE]"
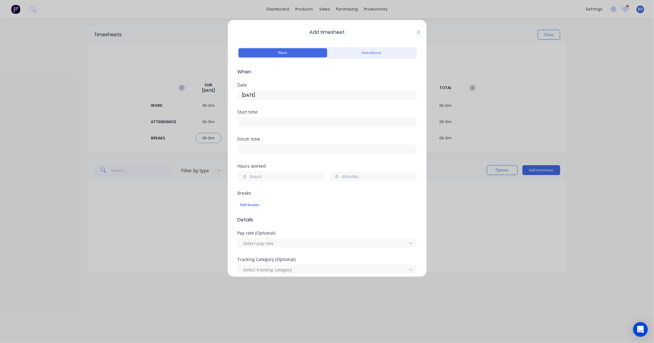
click at [417, 34] on icon at bounding box center [419, 32] width 4 height 4
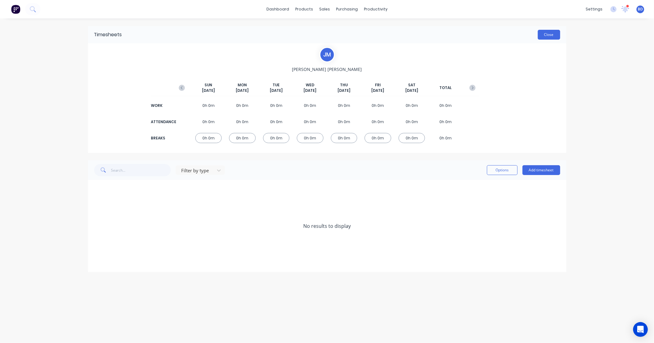
click at [550, 34] on button "Close" at bounding box center [549, 35] width 22 height 10
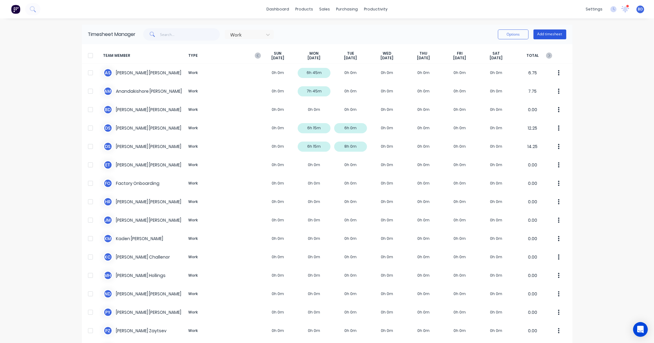
click at [547, 36] on button "Add timesheet" at bounding box center [550, 34] width 33 height 10
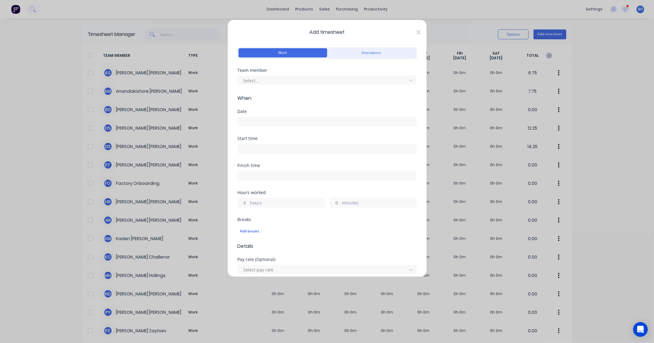
click at [417, 32] on icon at bounding box center [419, 32] width 4 height 5
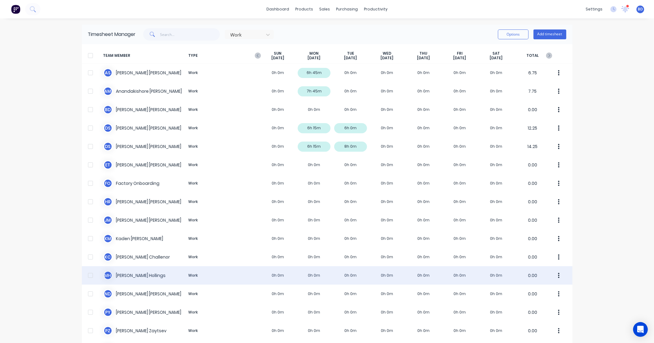
click at [128, 278] on div "M H [PERSON_NAME] Work 0h 0m 0h 0m 0h 0m 0h 0m 0h 0m 0h 0m 0h 0m 0.00" at bounding box center [327, 275] width 491 height 18
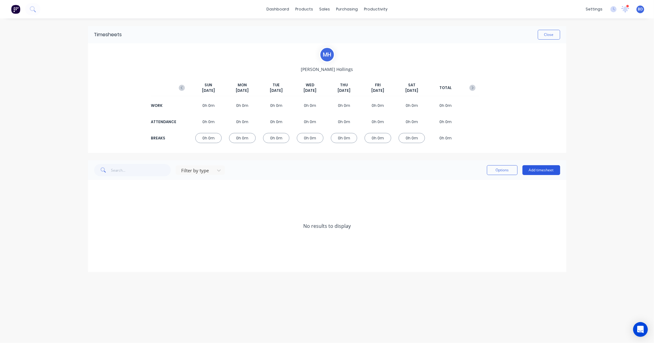
click at [549, 169] on button "Add timesheet" at bounding box center [542, 170] width 38 height 10
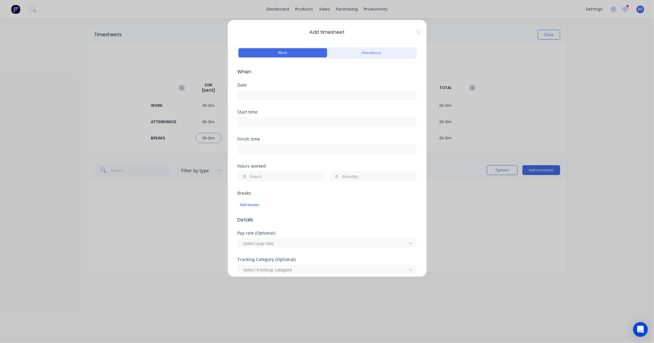
click at [289, 97] on input at bounding box center [327, 94] width 179 height 9
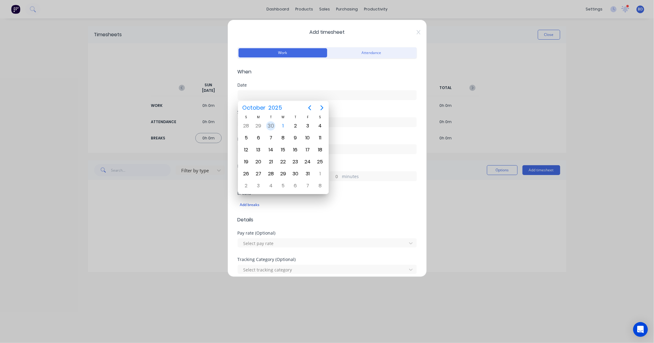
click at [268, 127] on div "30" at bounding box center [270, 125] width 9 height 9
type input "[DATE]"
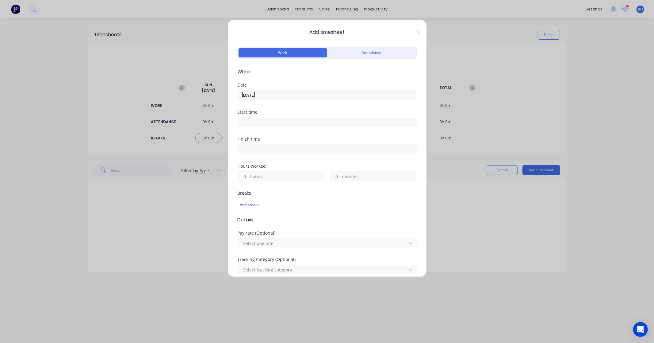
click at [252, 120] on input at bounding box center [327, 121] width 179 height 9
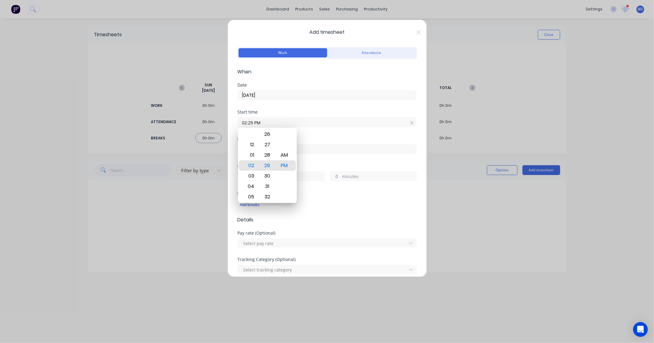
click at [272, 121] on input "02:29 PM" at bounding box center [327, 121] width 179 height 9
drag, startPoint x: 272, startPoint y: 121, endPoint x: 220, endPoint y: 124, distance: 52.3
click at [220, 124] on div "Add timesheet Work Attendance When Date [DATE] Start time 02:29 PM Finish time …" at bounding box center [327, 171] width 654 height 343
paste input "8:30 A"
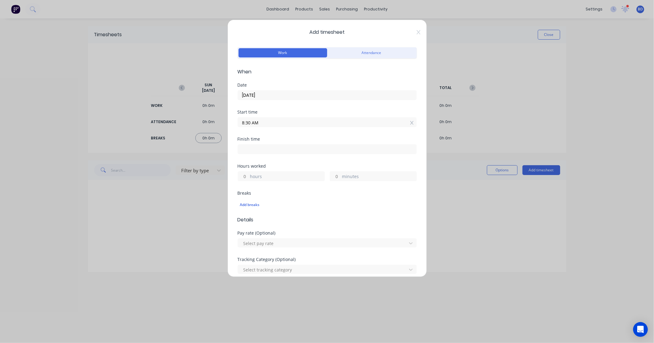
type input "08:30 AM"
click at [253, 154] on label at bounding box center [327, 149] width 179 height 10
click at [253, 154] on input at bounding box center [327, 148] width 179 height 9
type input "02:29 PM"
type input "5"
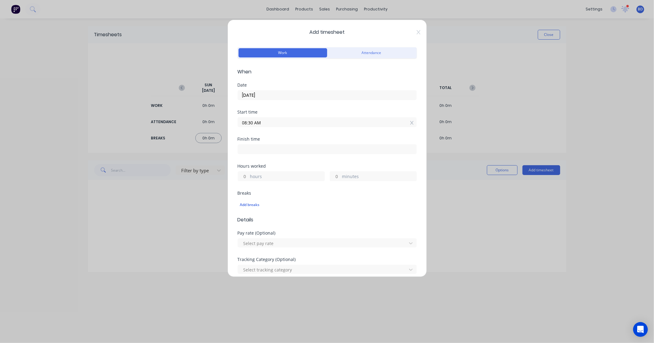
type input "59"
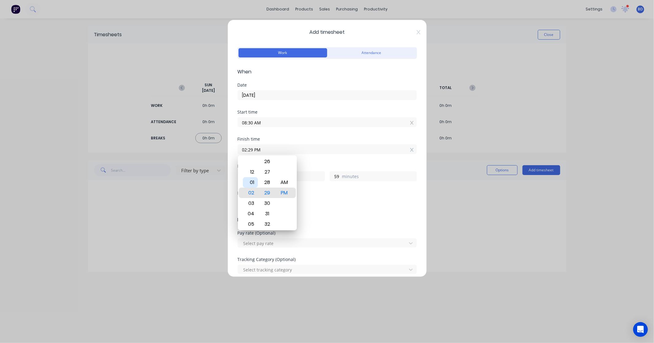
click at [253, 185] on div "01" at bounding box center [250, 182] width 15 height 10
type input "01:29 PM"
type input "4"
click at [268, 204] on div "30" at bounding box center [267, 203] width 15 height 10
type input "01:30 PM"
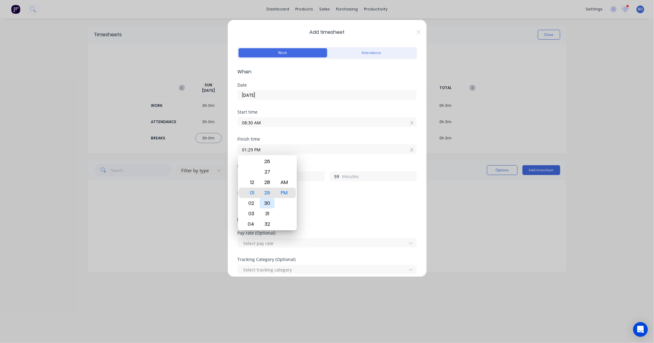
type input "5"
type input "0"
click at [285, 194] on div "PM" at bounding box center [284, 192] width 15 height 10
click at [327, 193] on div "Breaks" at bounding box center [327, 193] width 179 height 4
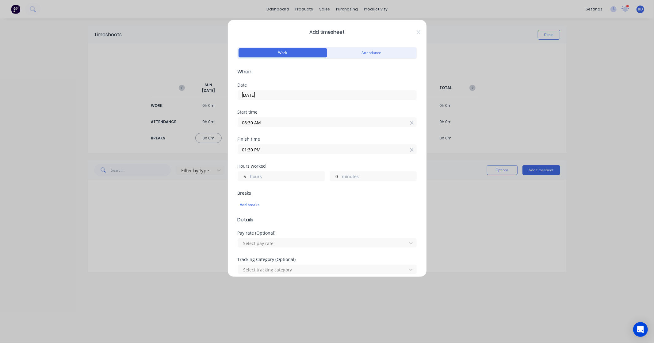
click at [254, 149] on input "01:30 PM" at bounding box center [327, 148] width 179 height 9
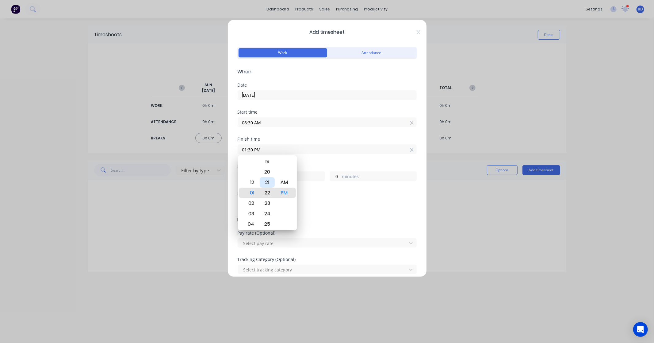
type input "01:22 PM"
type input "4"
type input "52"
type input "01:18 PM"
type input "48"
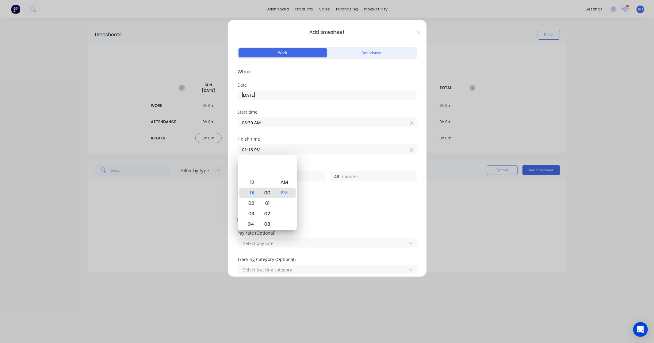
type input "01:00 PM"
type input "30"
click at [268, 192] on div "00" at bounding box center [267, 192] width 15 height 10
click at [338, 189] on div "Hours worked 4 hours 30 minutes" at bounding box center [327, 177] width 179 height 27
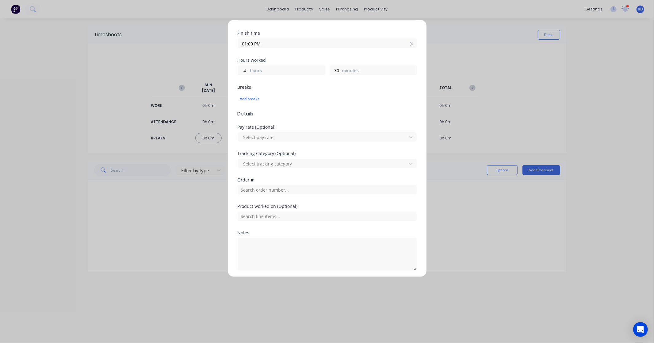
scroll to position [128, 0]
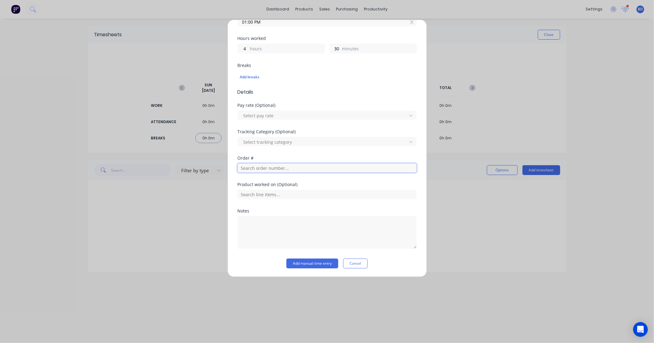
click at [258, 167] on input "text" at bounding box center [327, 167] width 179 height 9
type input "2"
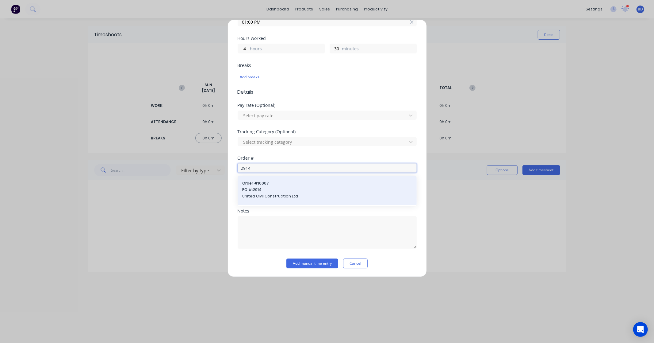
type input "2914"
click at [264, 190] on span "PO #: 2914" at bounding box center [327, 190] width 169 height 6
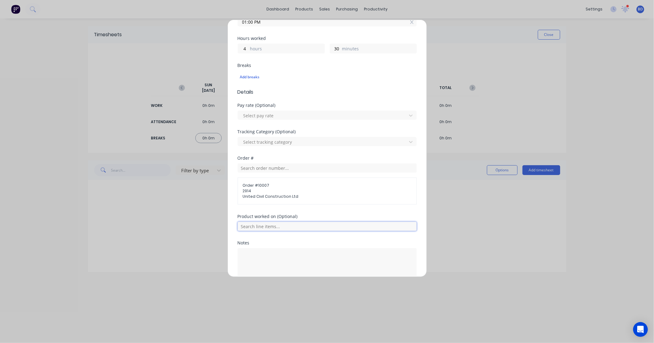
click at [265, 226] on input "text" at bounding box center [327, 225] width 179 height 9
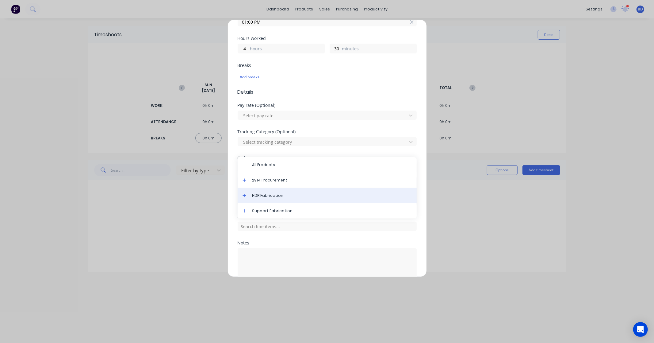
click at [273, 196] on span "HDR Fabrication" at bounding box center [332, 196] width 160 height 6
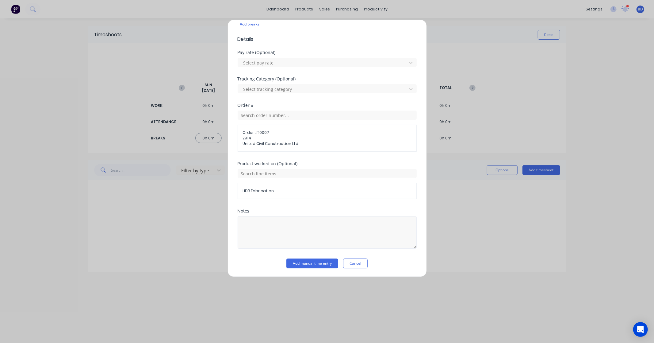
scroll to position [181, 0]
click at [300, 261] on button "Add manual time entry" at bounding box center [313, 263] width 52 height 10
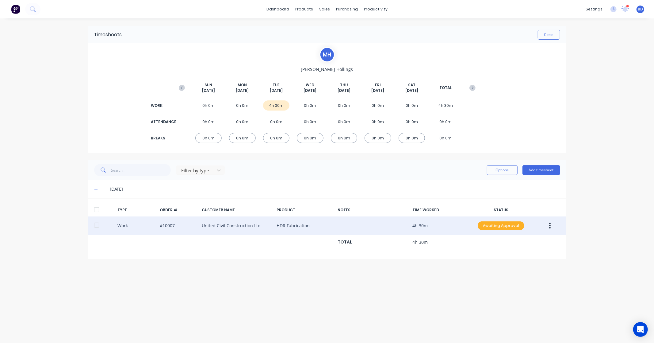
click at [495, 225] on div "Awaiting Approval" at bounding box center [501, 225] width 46 height 9
click at [487, 254] on div "Approved" at bounding box center [488, 256] width 50 height 9
click at [338, 26] on link "Sales Orders" at bounding box center [357, 29] width 81 height 12
